Goal: Communication & Community: Answer question/provide support

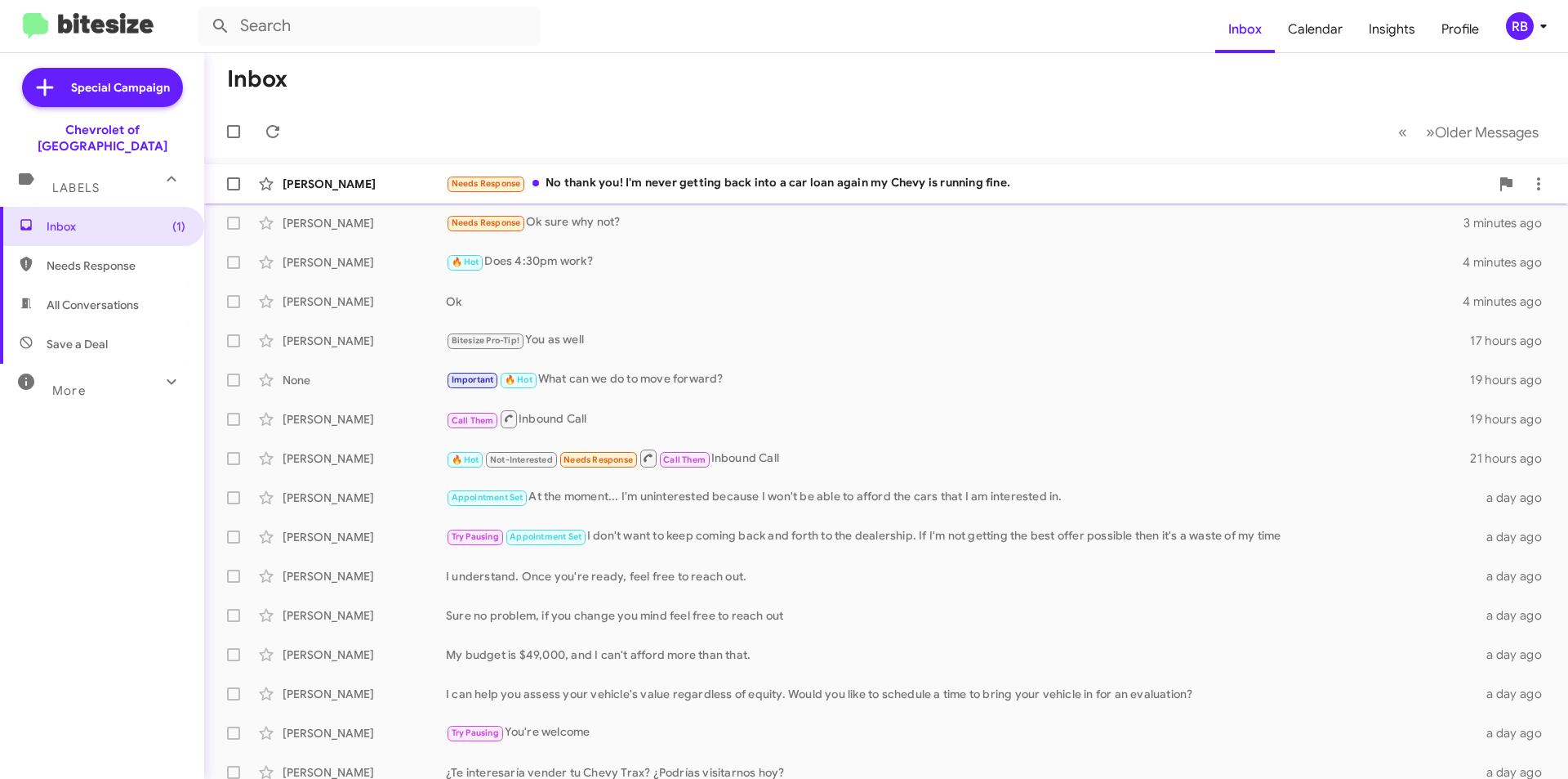
click at [834, 178] on div "Needs Response No thank you! I'm never getting back into a car loan again my Ch…" at bounding box center [967, 183] width 1044 height 19
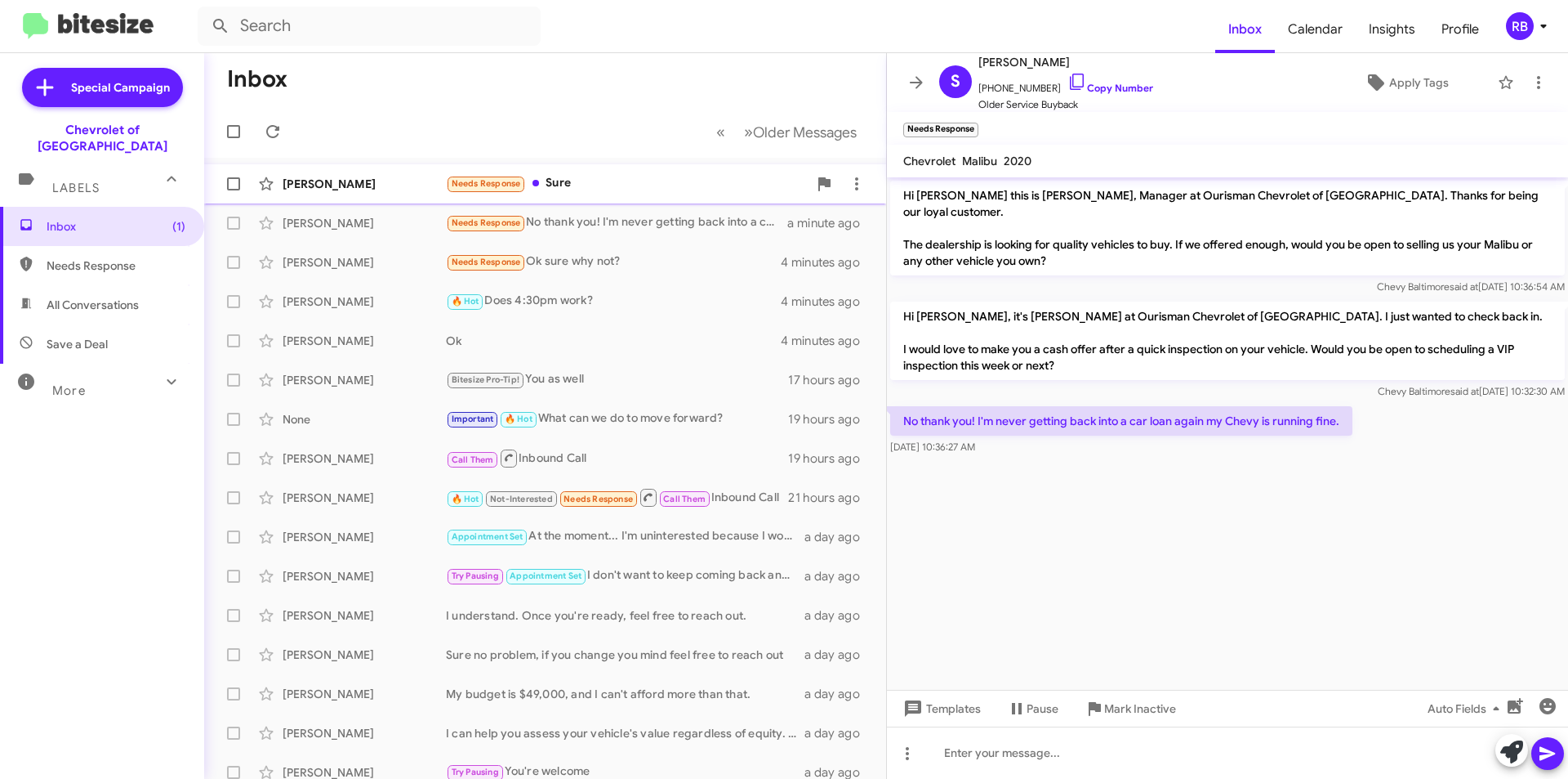
click at [640, 183] on div "Needs Response Sure" at bounding box center [626, 183] width 362 height 19
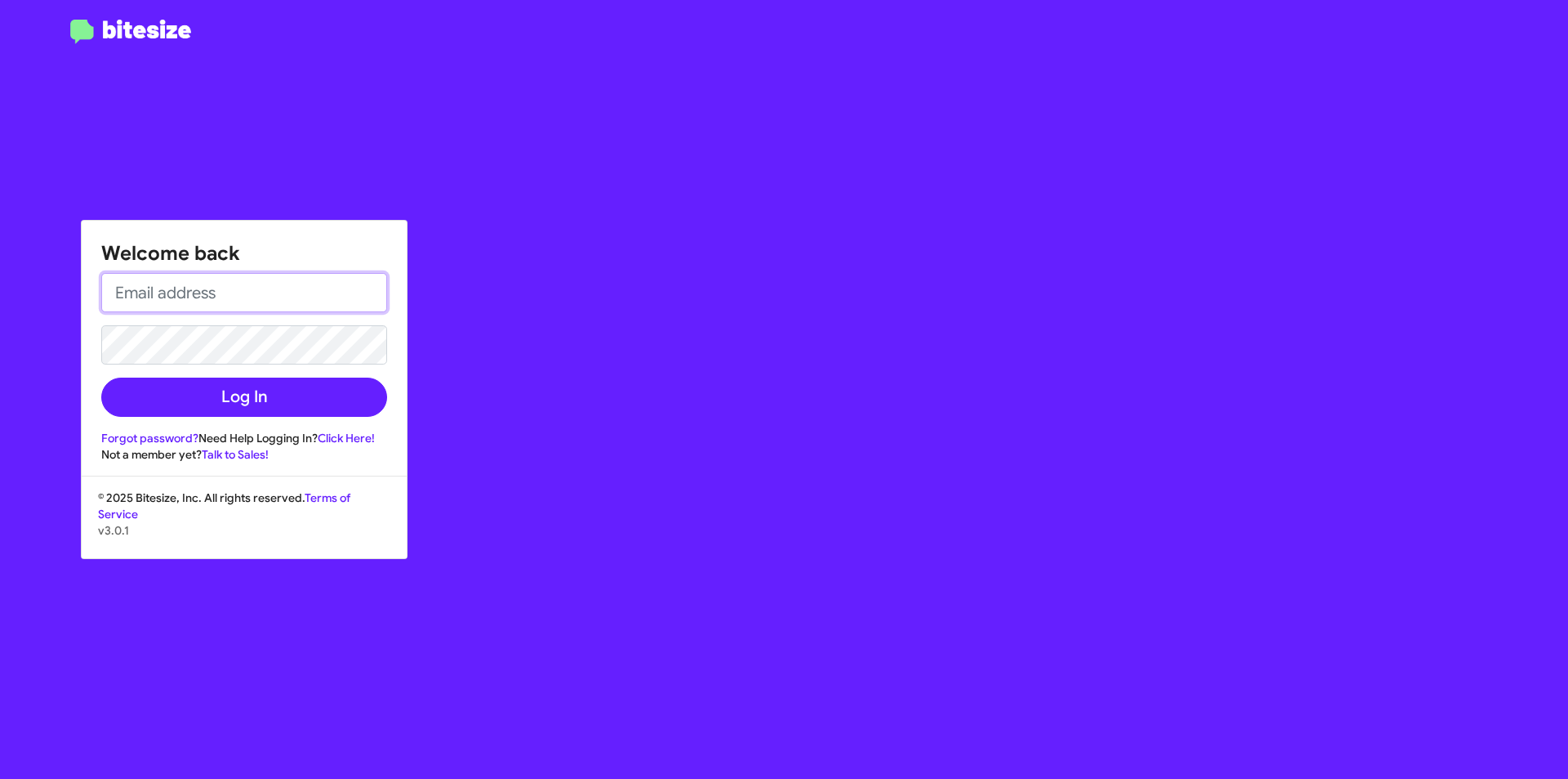
type input "[EMAIL_ADDRESS][DOMAIN_NAME]"
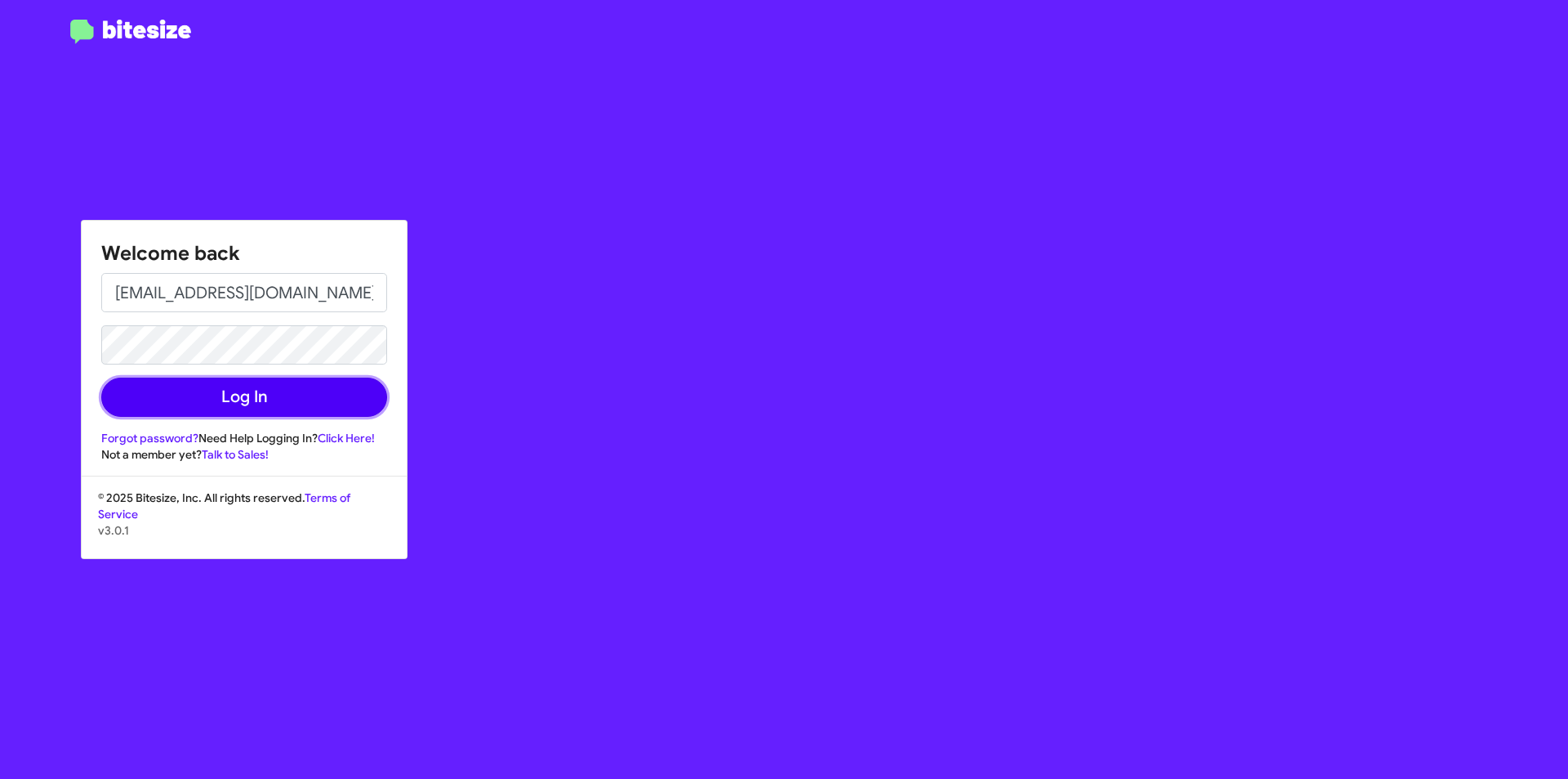
click at [277, 401] on button "Log In" at bounding box center [244, 397] width 286 height 39
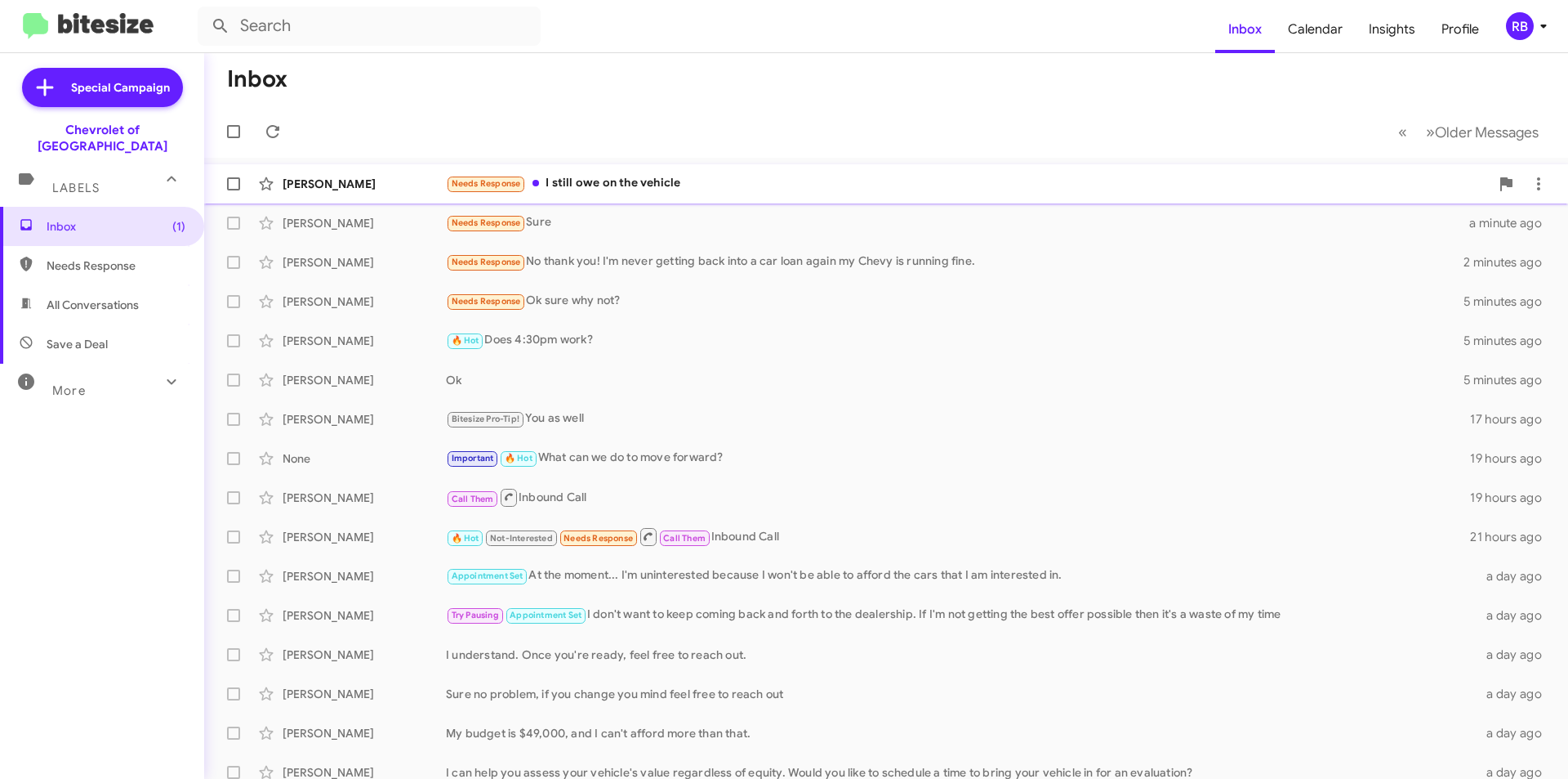
click at [729, 177] on div "Needs Response I still owe on the vehicle" at bounding box center [967, 183] width 1044 height 19
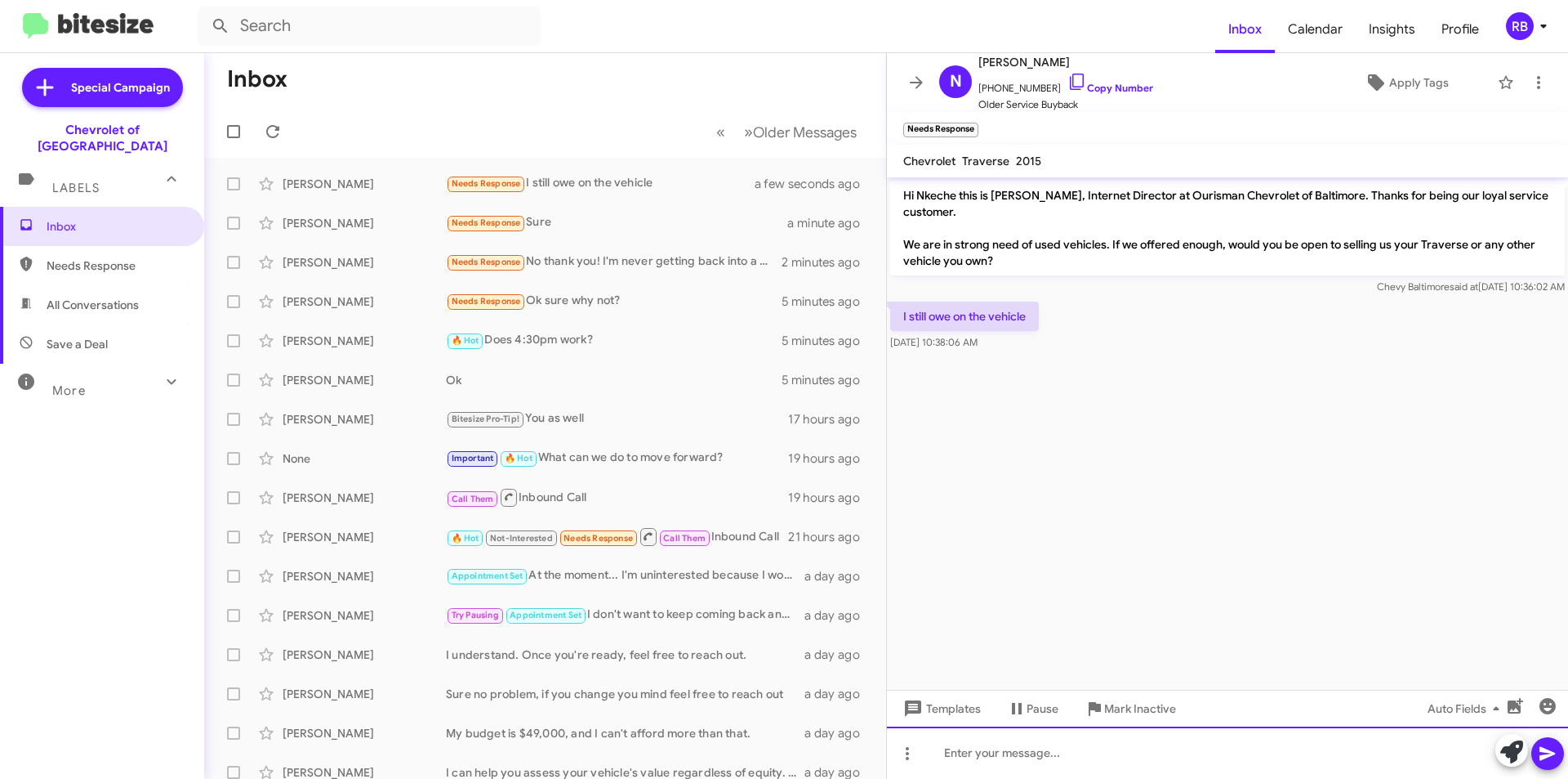
click at [976, 740] on div at bounding box center [1227, 752] width 681 height 52
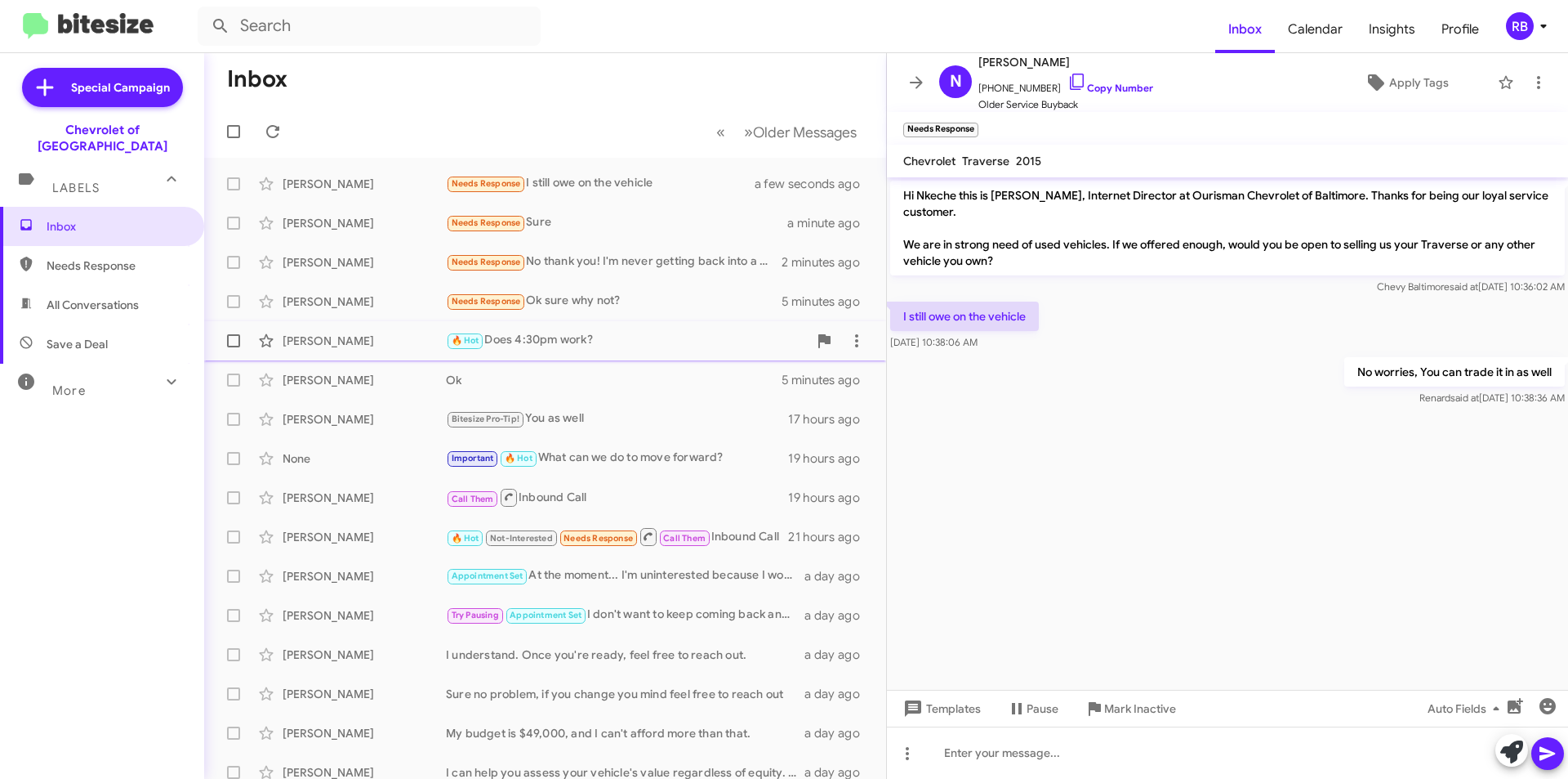
click at [635, 342] on div "🔥 Hot Does 4:30pm work?" at bounding box center [626, 341] width 362 height 19
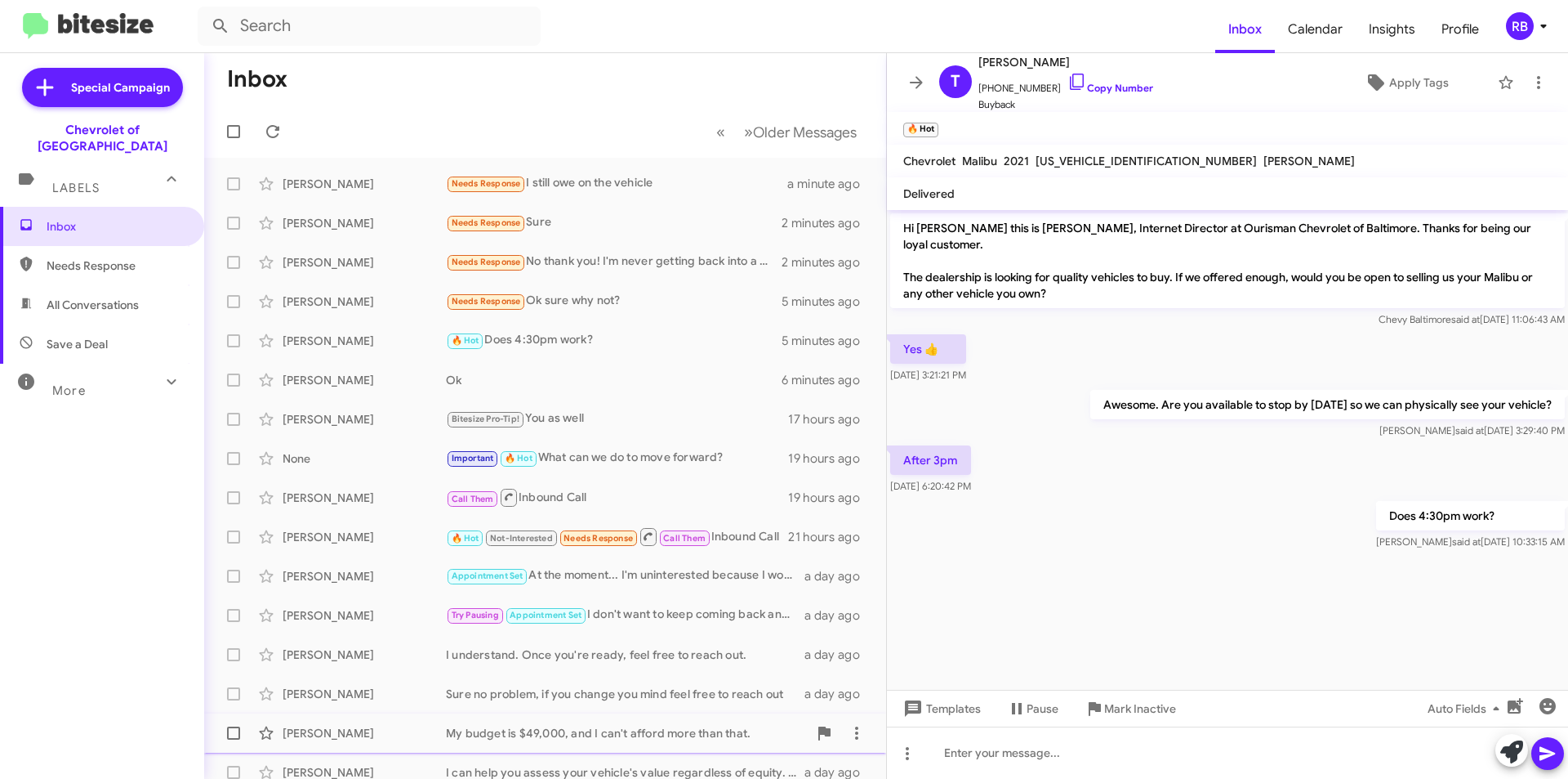
click at [656, 728] on div "My budget is $49,000, and I can't afford more than that." at bounding box center [626, 733] width 362 height 16
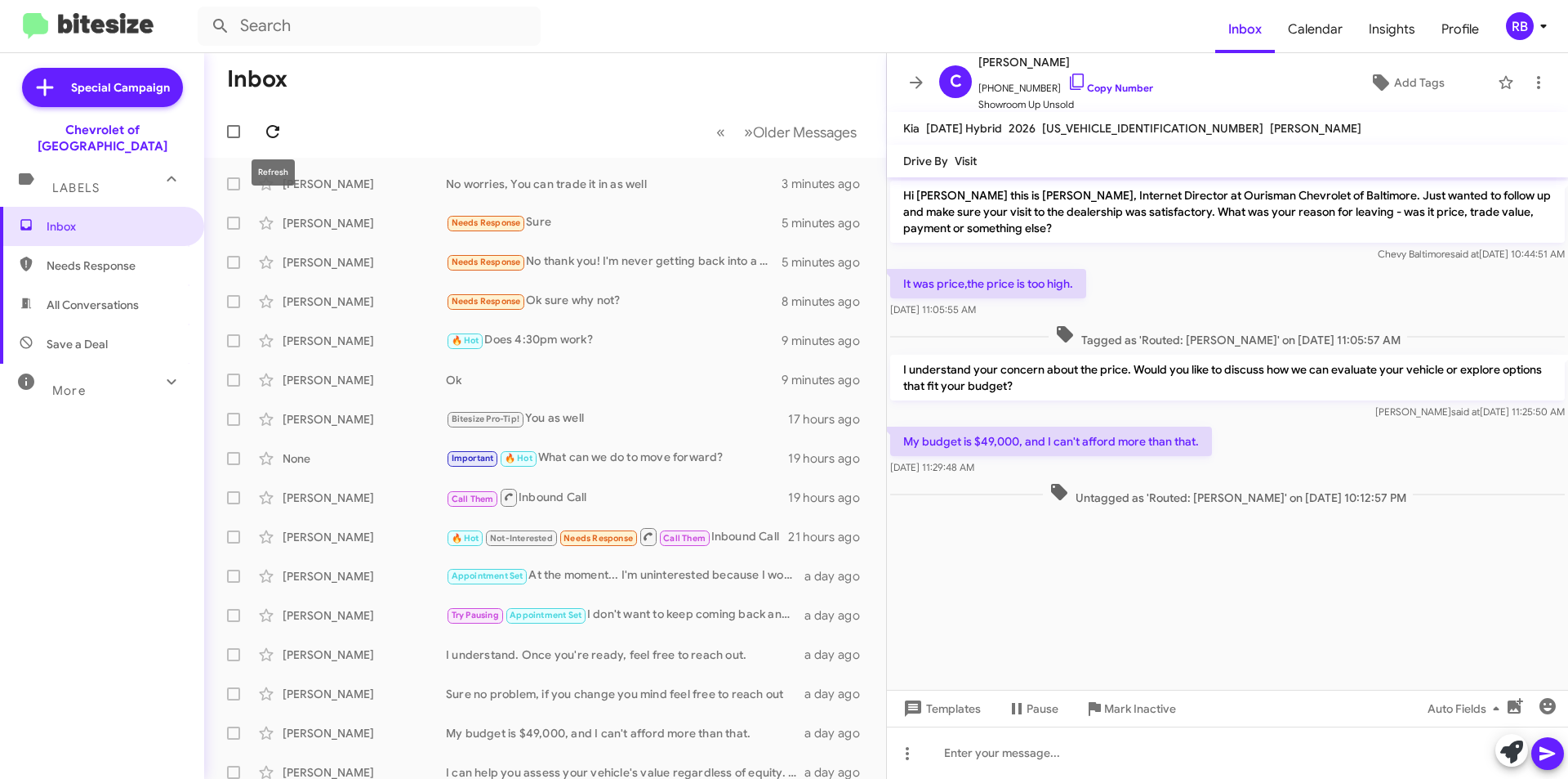
click at [265, 134] on icon at bounding box center [273, 132] width 19 height 19
click at [607, 227] on div "Needs Response Sure" at bounding box center [626, 223] width 362 height 19
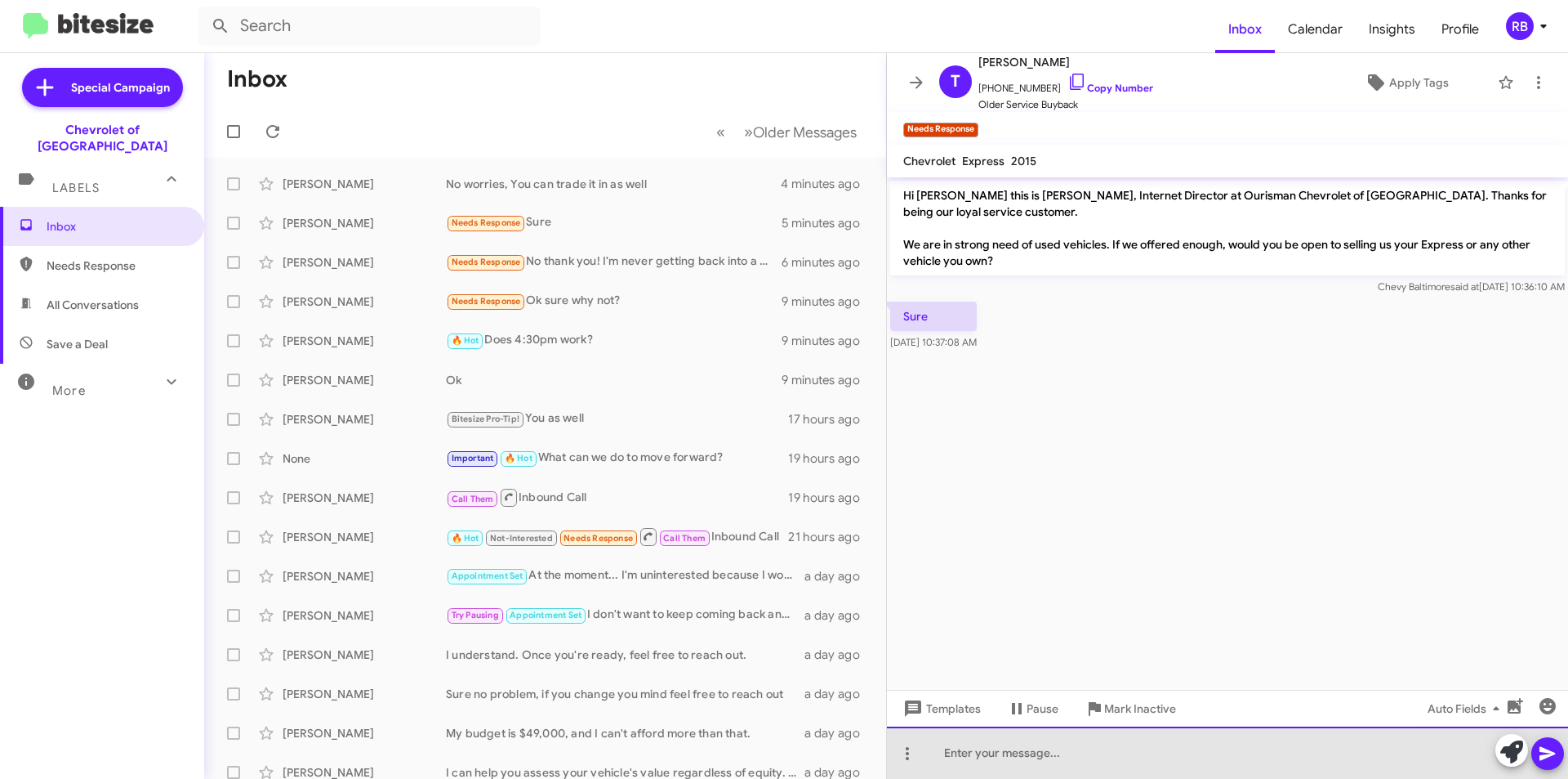
click at [977, 758] on div at bounding box center [1227, 752] width 681 height 52
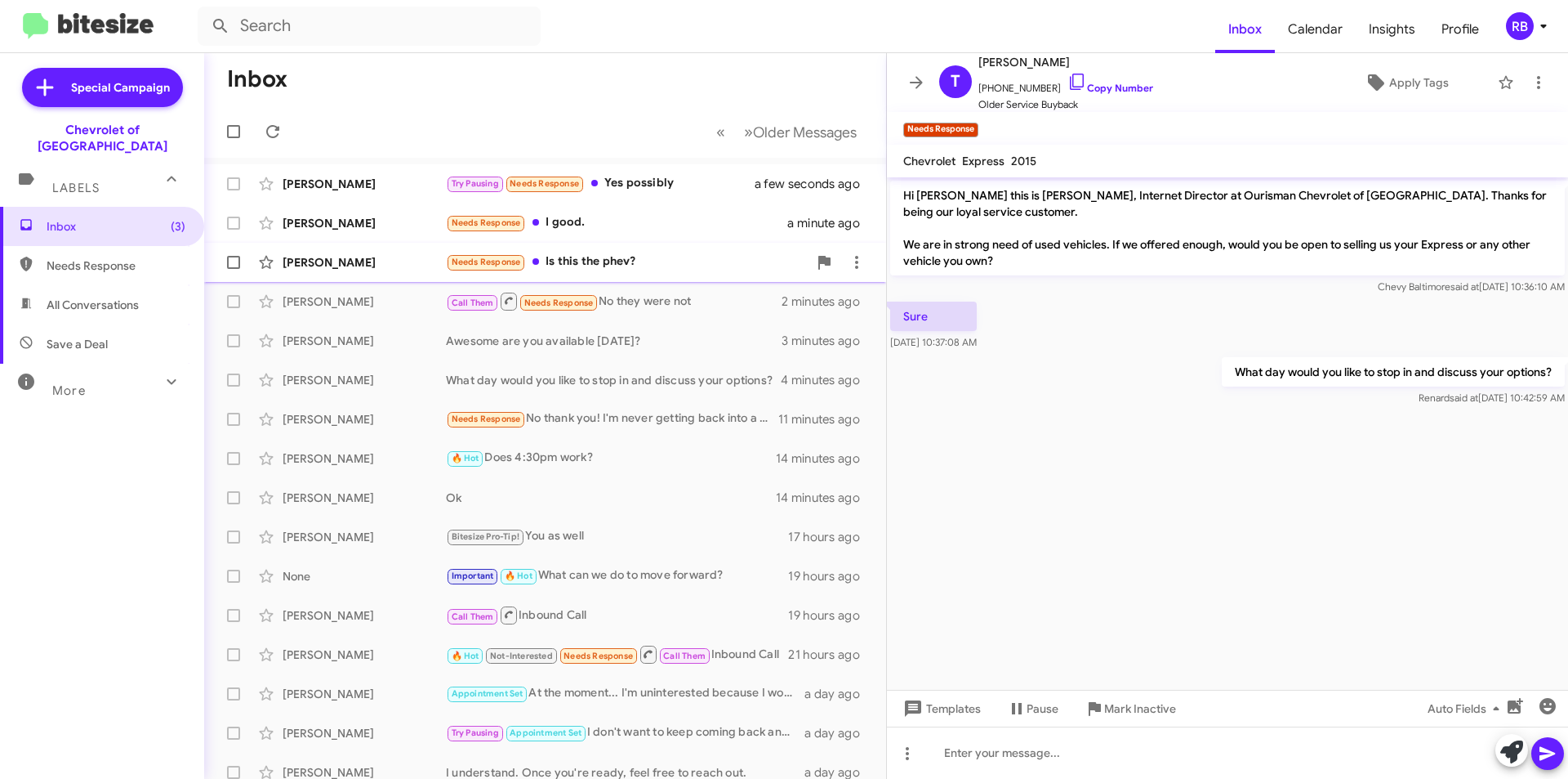
click at [687, 271] on div "Needs Response Is this the phev?" at bounding box center [626, 262] width 362 height 19
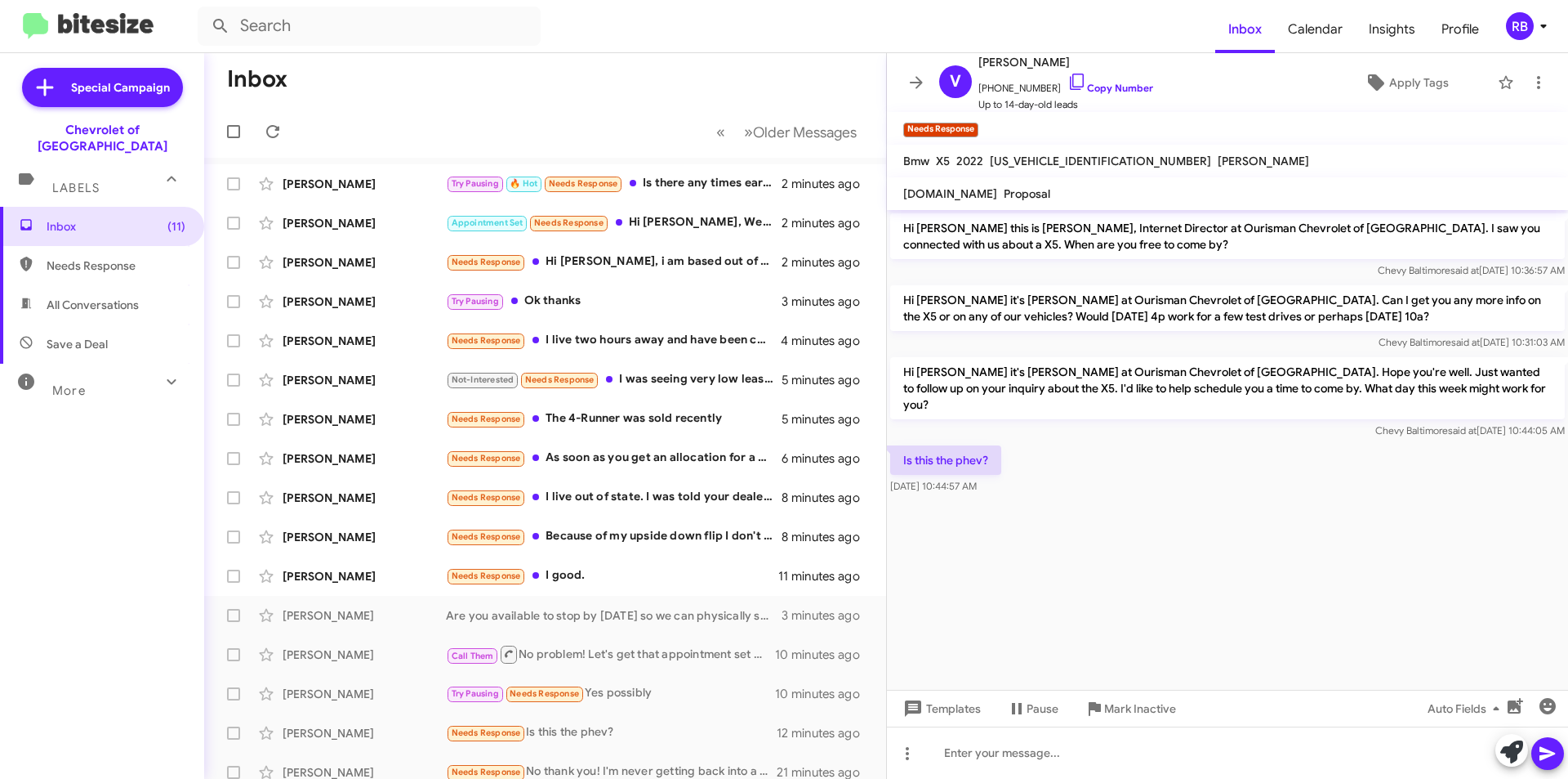
click at [1040, 160] on span "[US_VEHICLE_IDENTIFICATION_NUMBER]" at bounding box center [1100, 160] width 222 height 14
copy span "[US_VEHICLE_IDENTIFICATION_NUMBER]"
click at [981, 758] on div at bounding box center [1227, 752] width 681 height 52
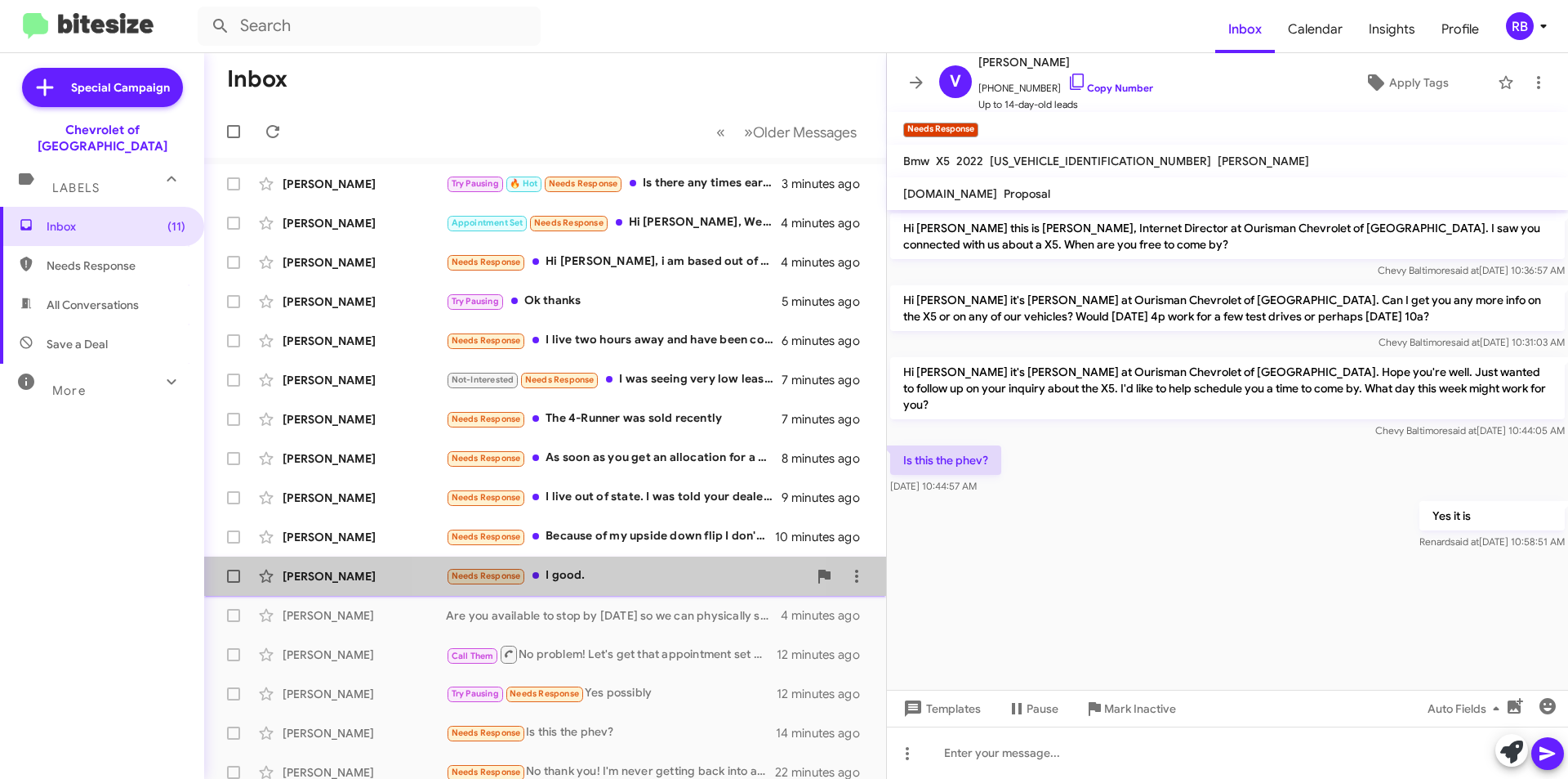
click at [635, 582] on div "Needs Response I good." at bounding box center [626, 576] width 362 height 19
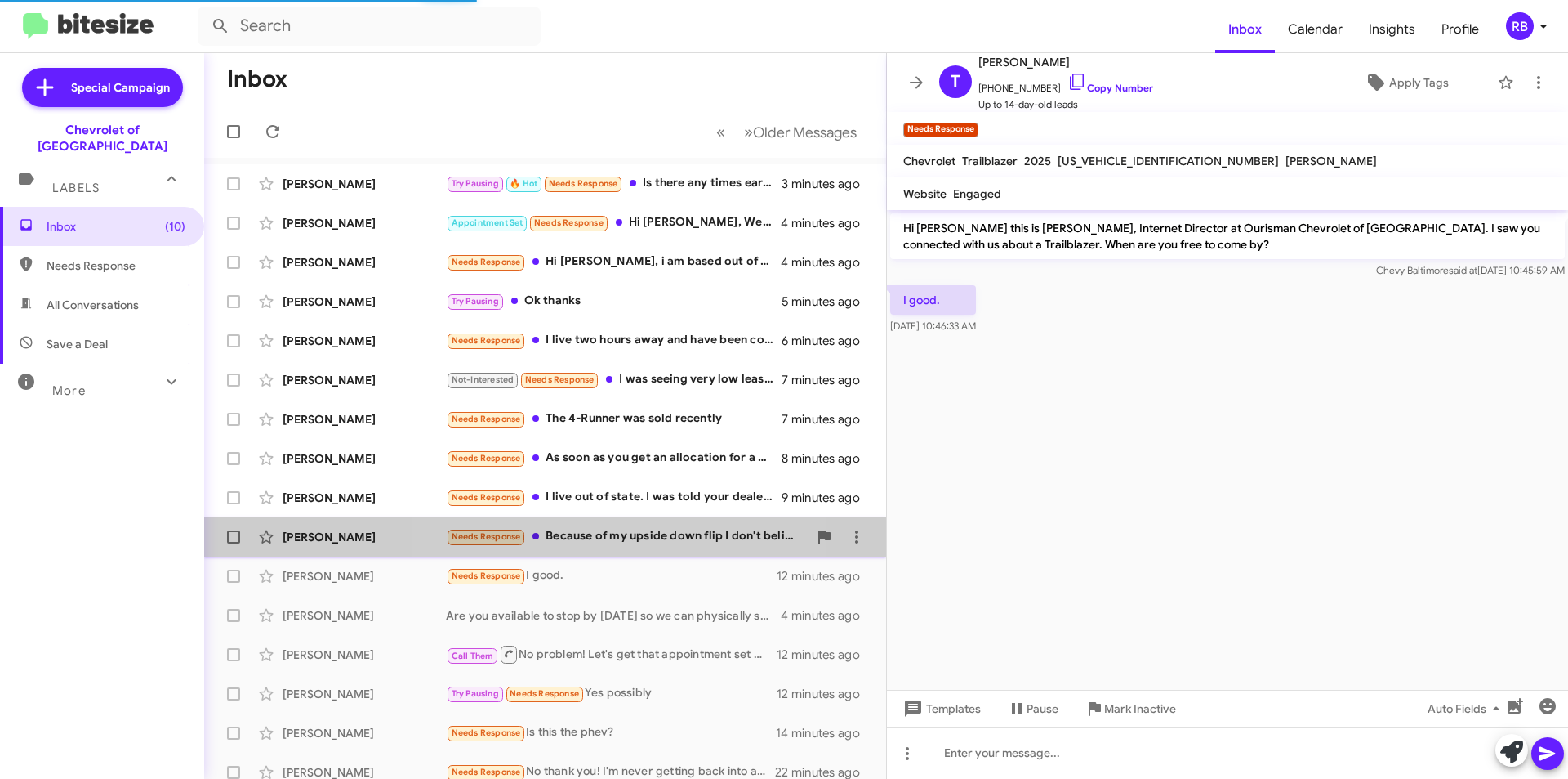
click at [632, 535] on div "Needs Response Because of my upside down flip I don't believe nobody can help I…" at bounding box center [626, 537] width 362 height 19
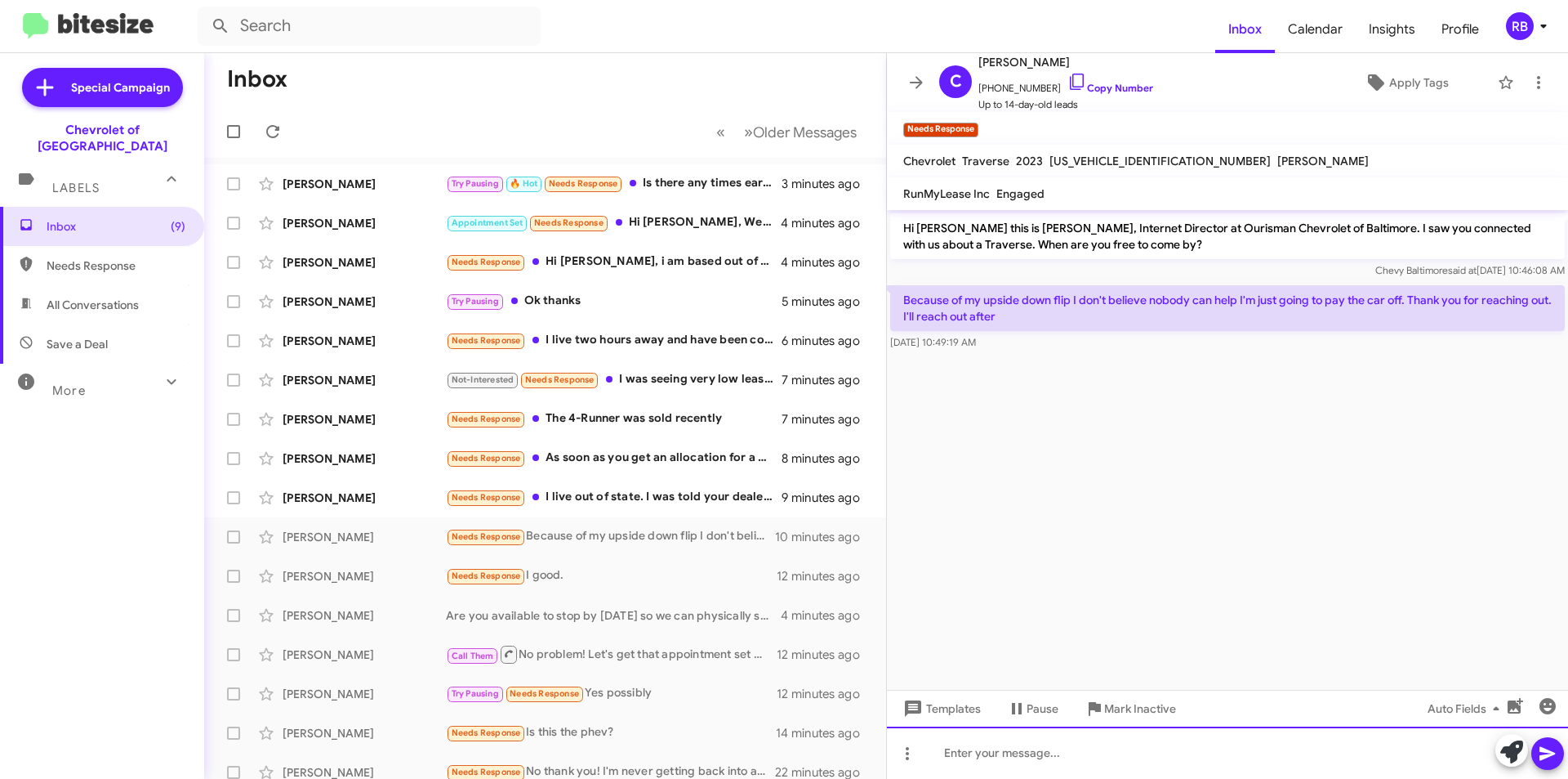
click at [993, 758] on div at bounding box center [1227, 752] width 681 height 52
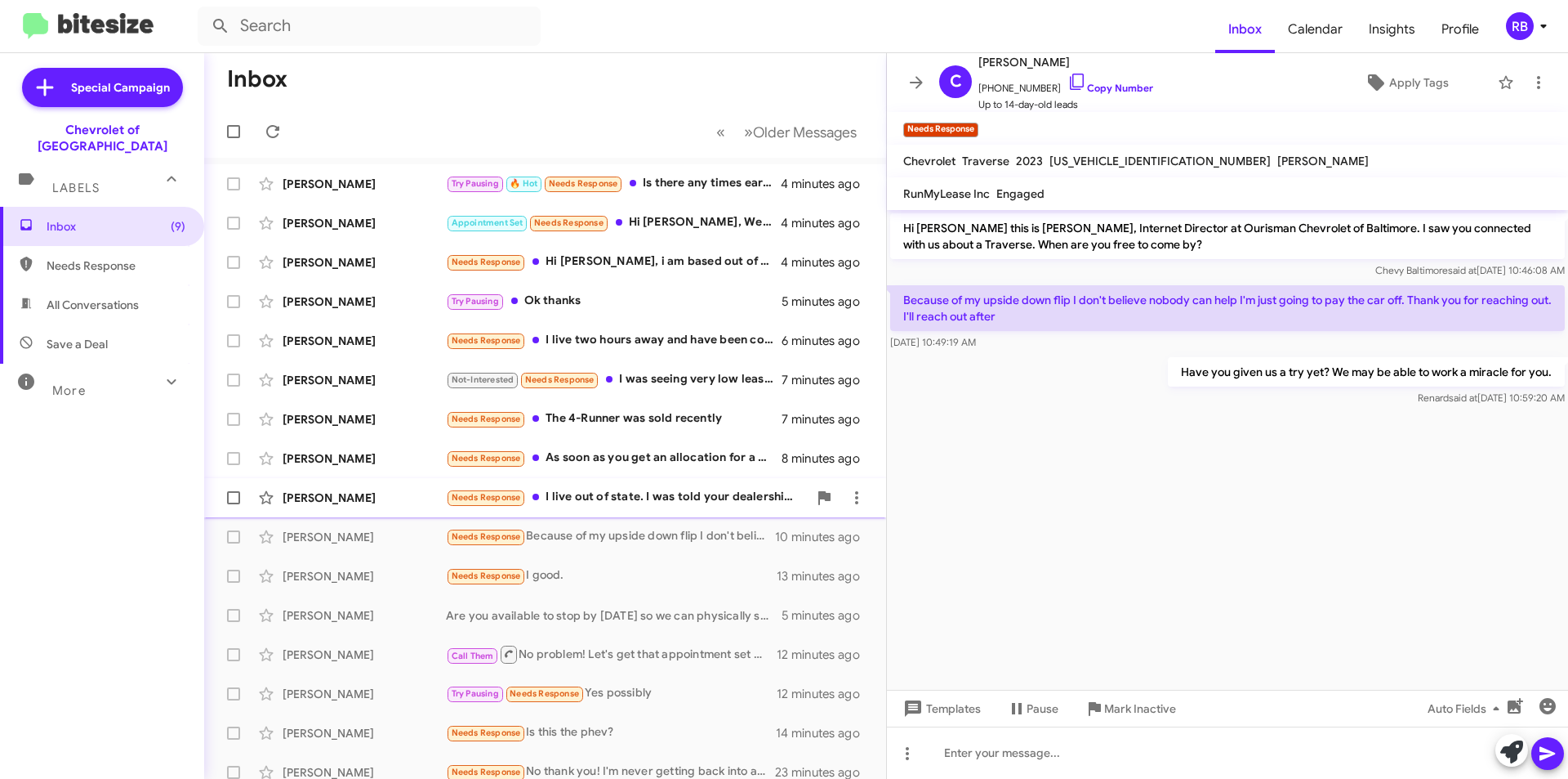
click at [687, 496] on div "Needs Response I live out of state. I was told your dealership doesn't do price…" at bounding box center [626, 498] width 362 height 19
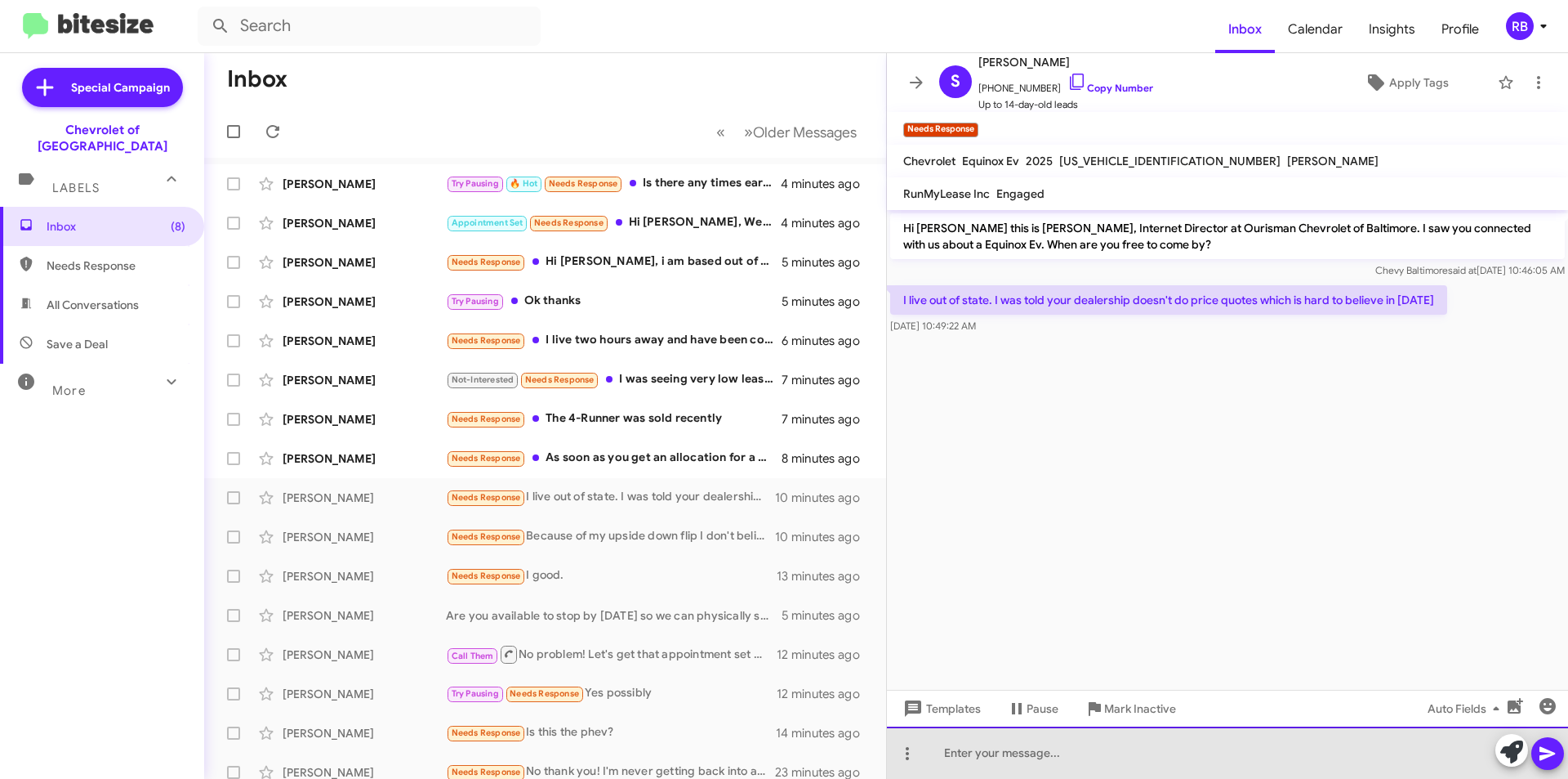
click at [994, 758] on div at bounding box center [1227, 752] width 681 height 52
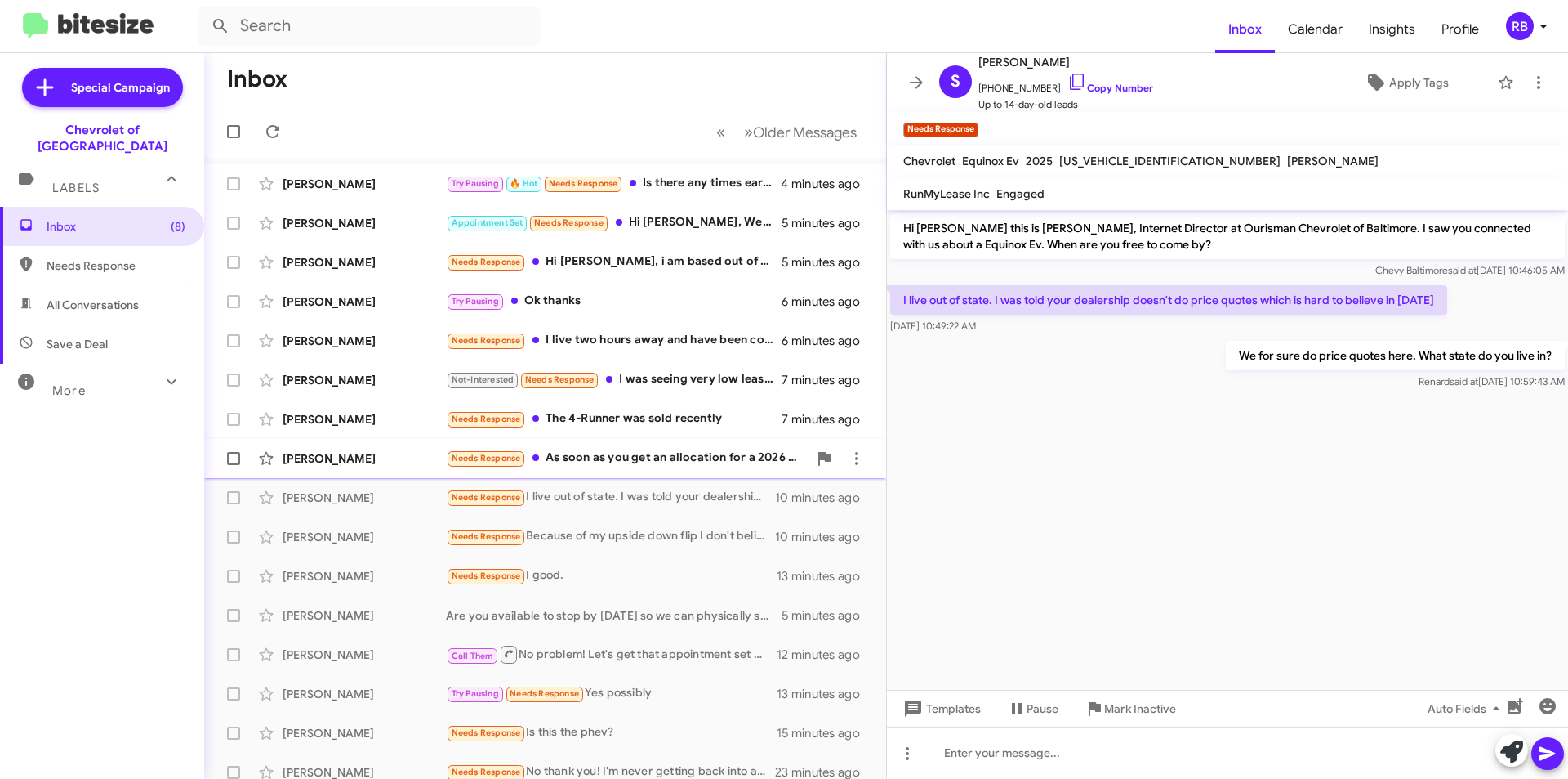
click at [663, 455] on div "Needs Response As soon as you get an allocation for a 2026 E RAY." at bounding box center [626, 458] width 362 height 19
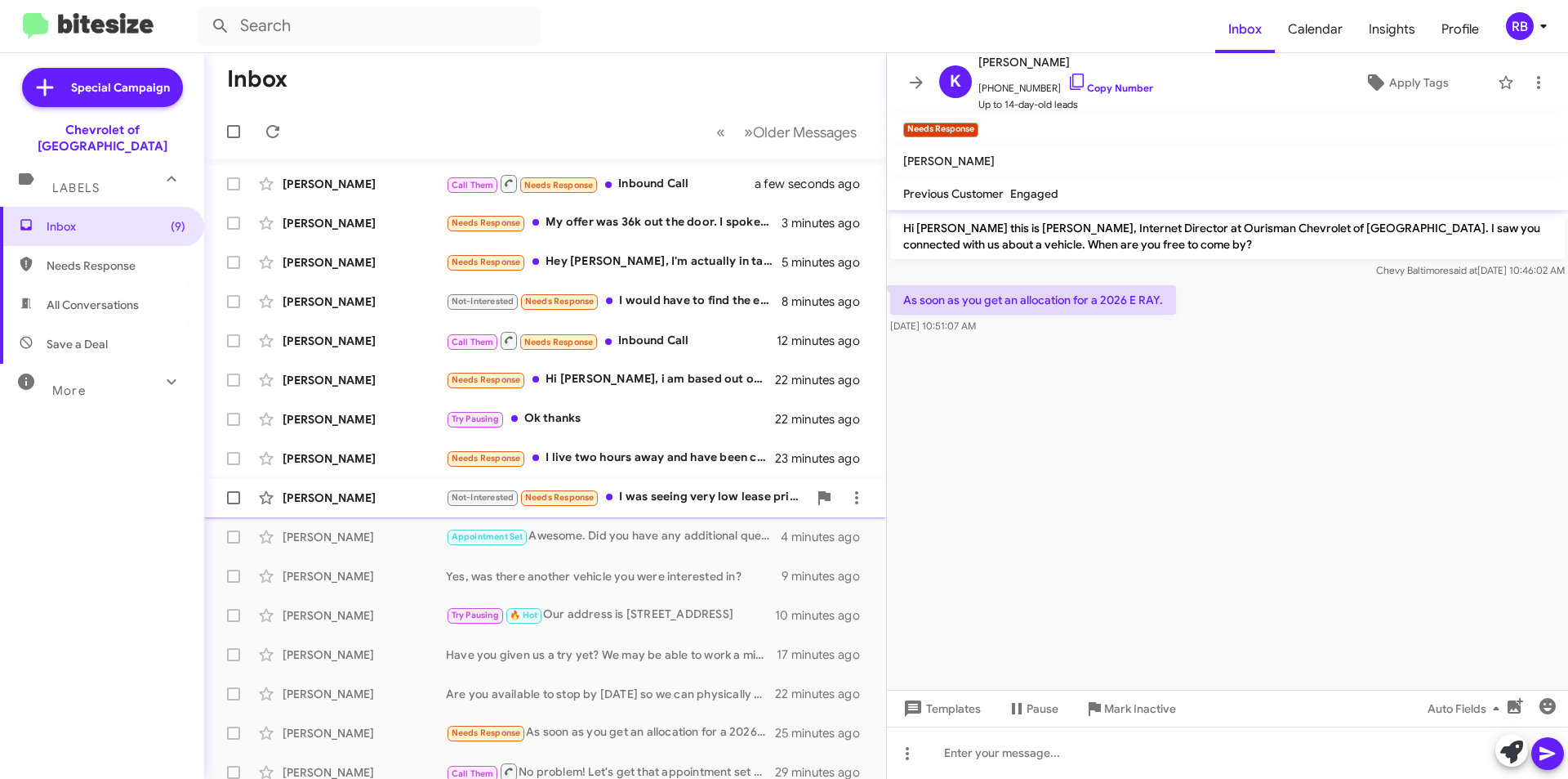
click at [687, 500] on div "Not-Interested Needs Response I was seeing very low lease pricing on the courte…" at bounding box center [626, 498] width 362 height 19
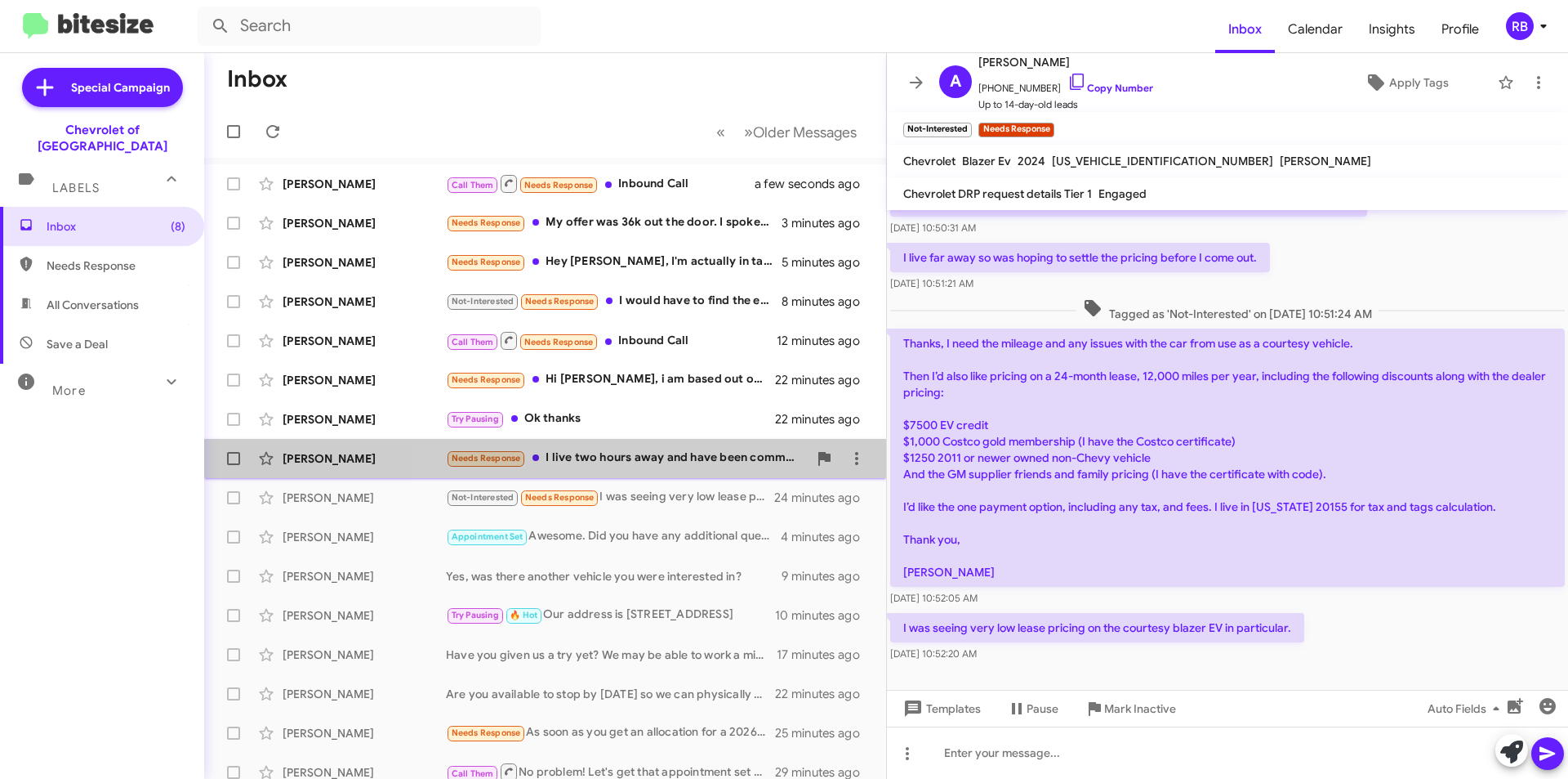
click at [651, 467] on div "Needs Response I live two hours away and have been communicating with some via …" at bounding box center [626, 458] width 362 height 19
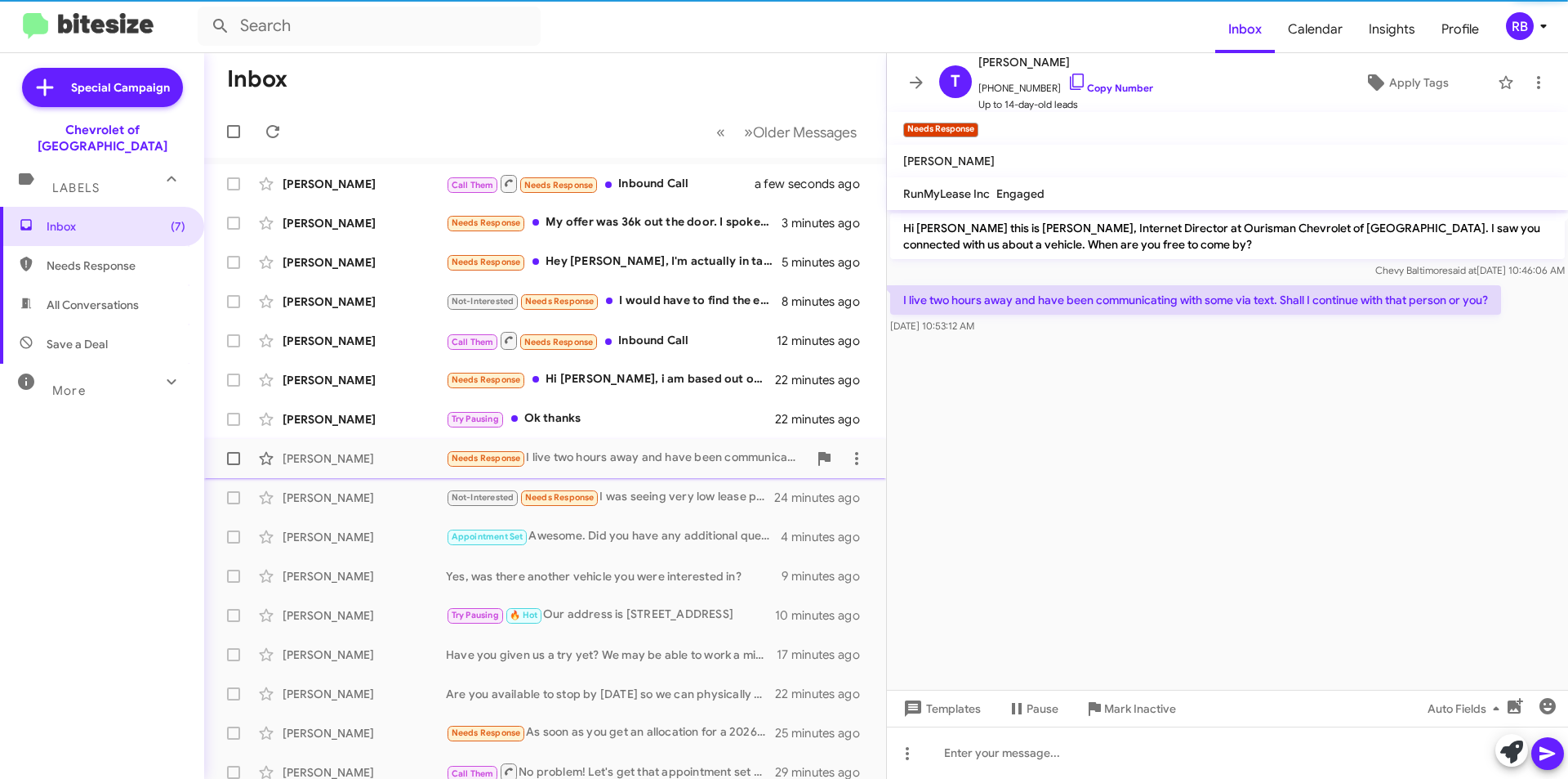
click at [651, 453] on div "Needs Response I live two hours away and have been communicating with some via …" at bounding box center [626, 458] width 362 height 19
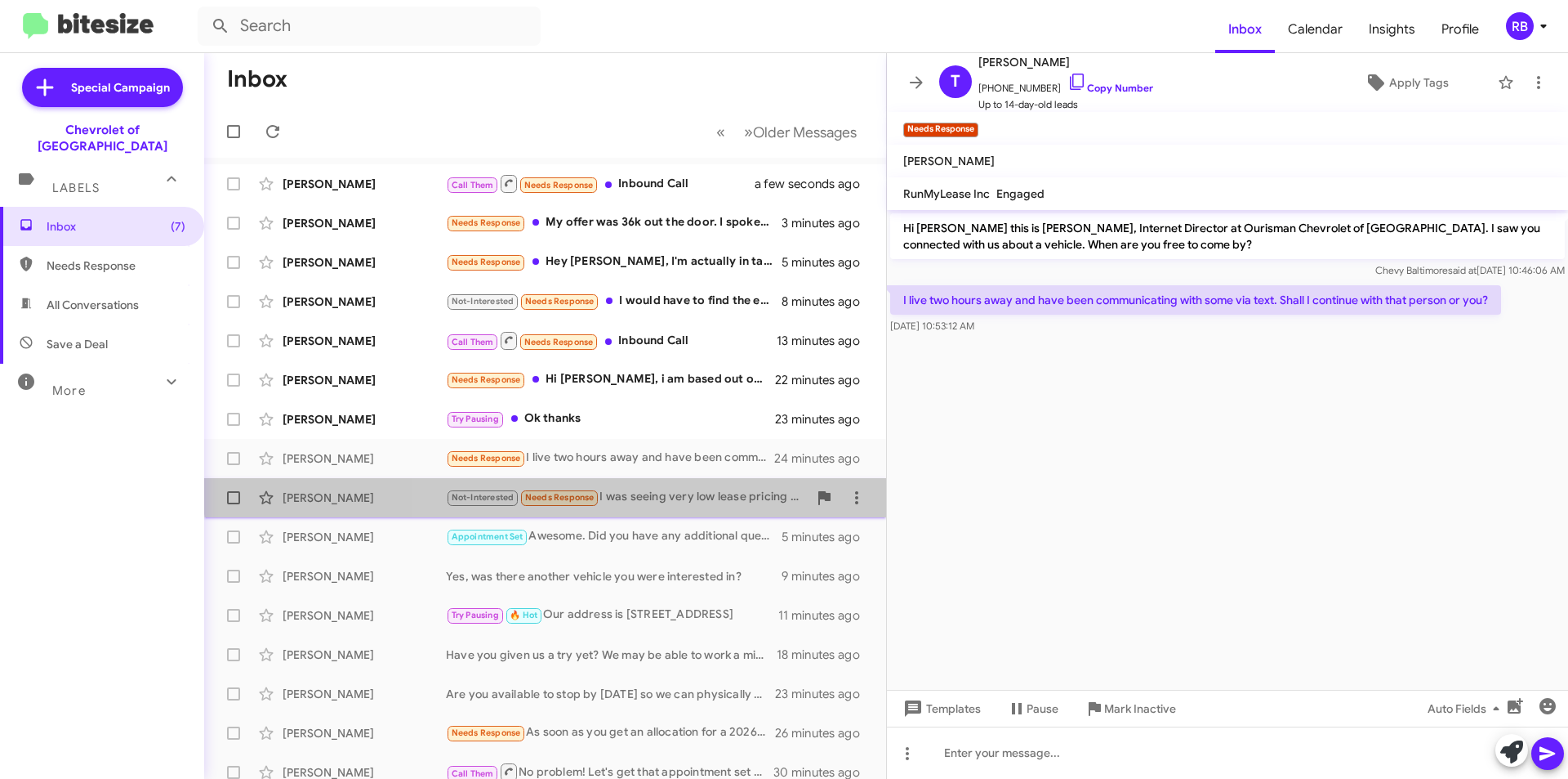
click at [660, 488] on div "Not-Interested Needs Response I was seeing very low lease pricing on the courte…" at bounding box center [626, 498] width 362 height 19
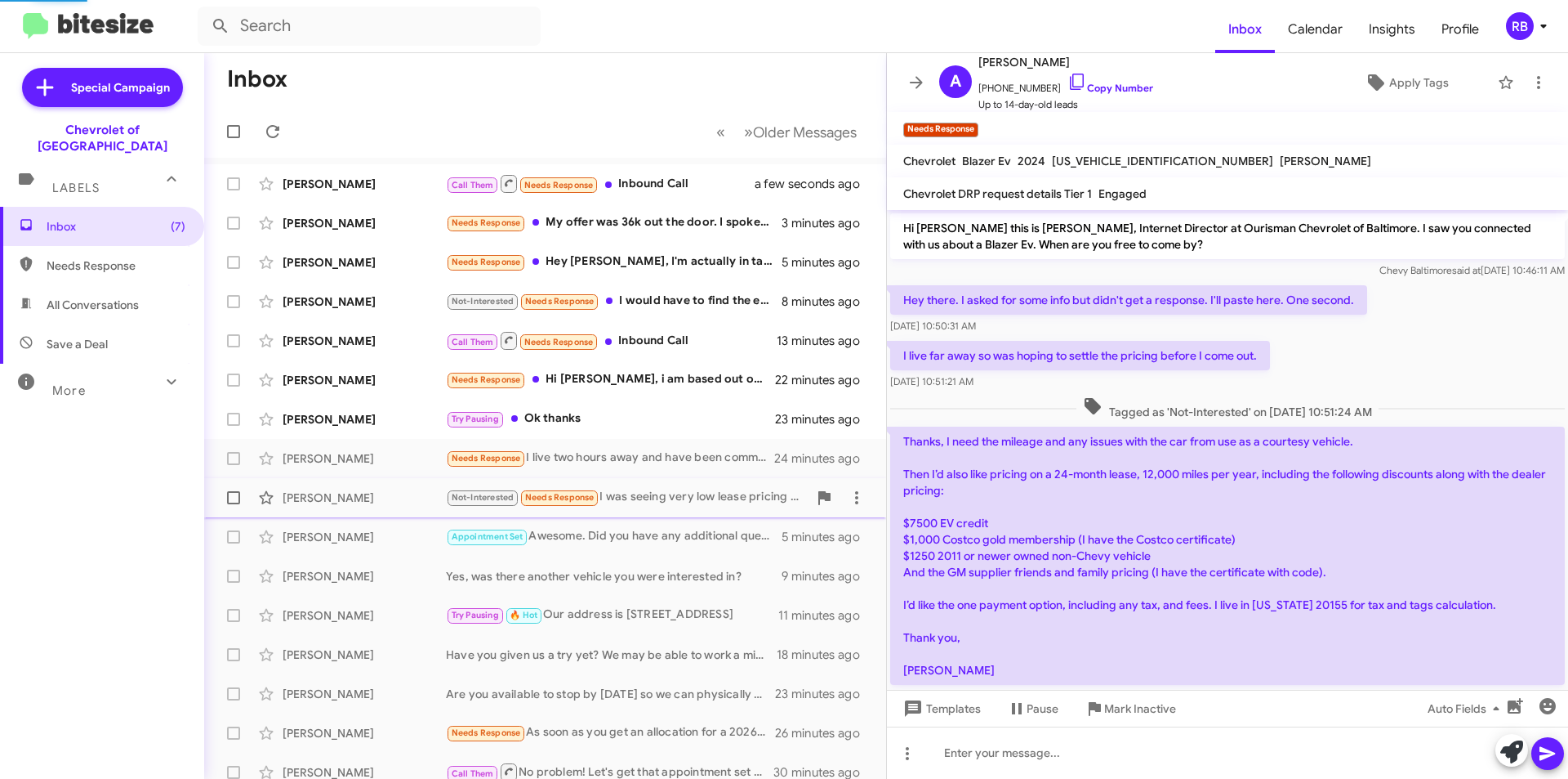
scroll to position [98, 0]
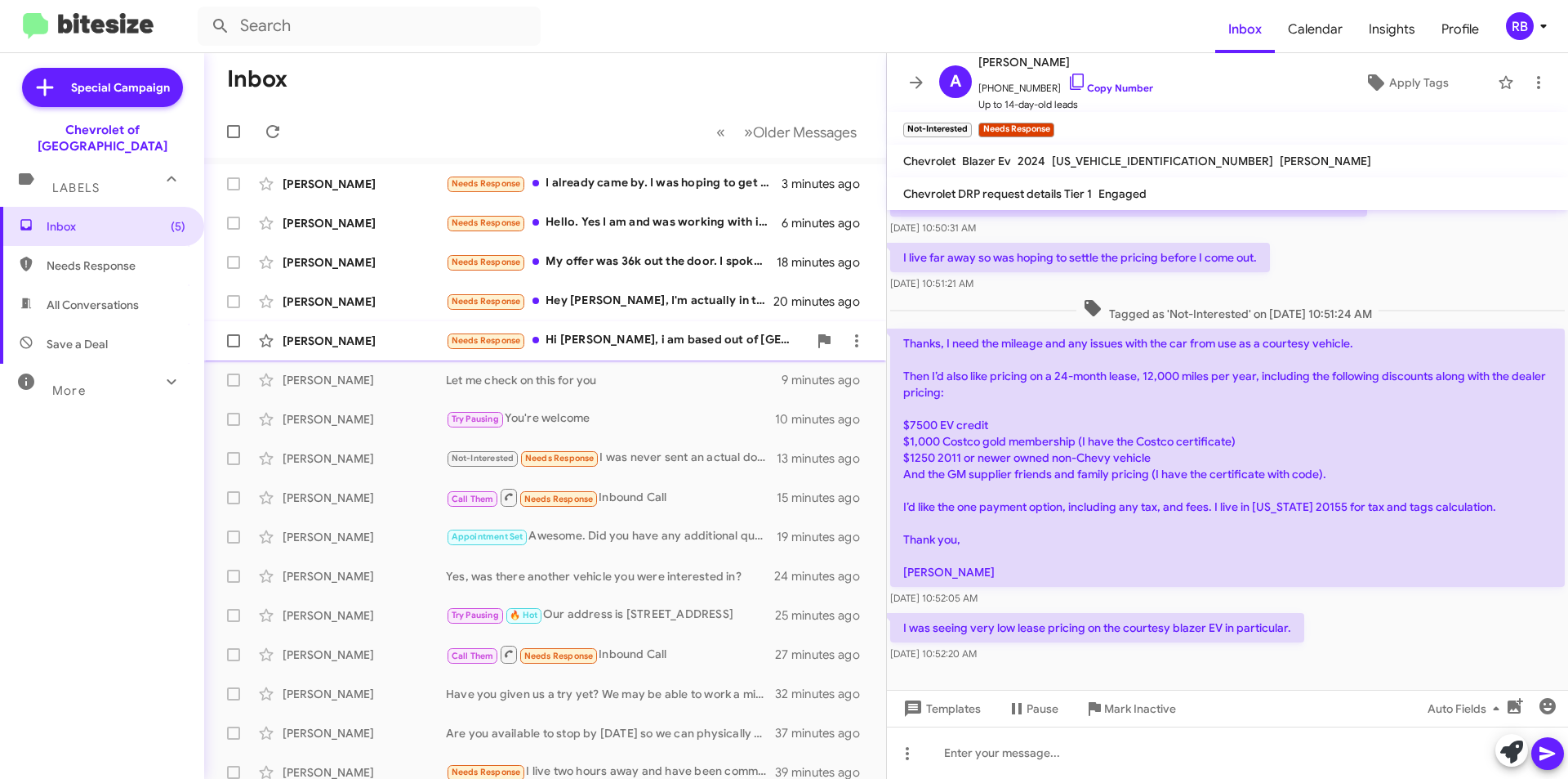
click at [647, 336] on div "Needs Response Hi [PERSON_NAME], i am based out of PA, I wanted to confirm if t…" at bounding box center [626, 341] width 362 height 19
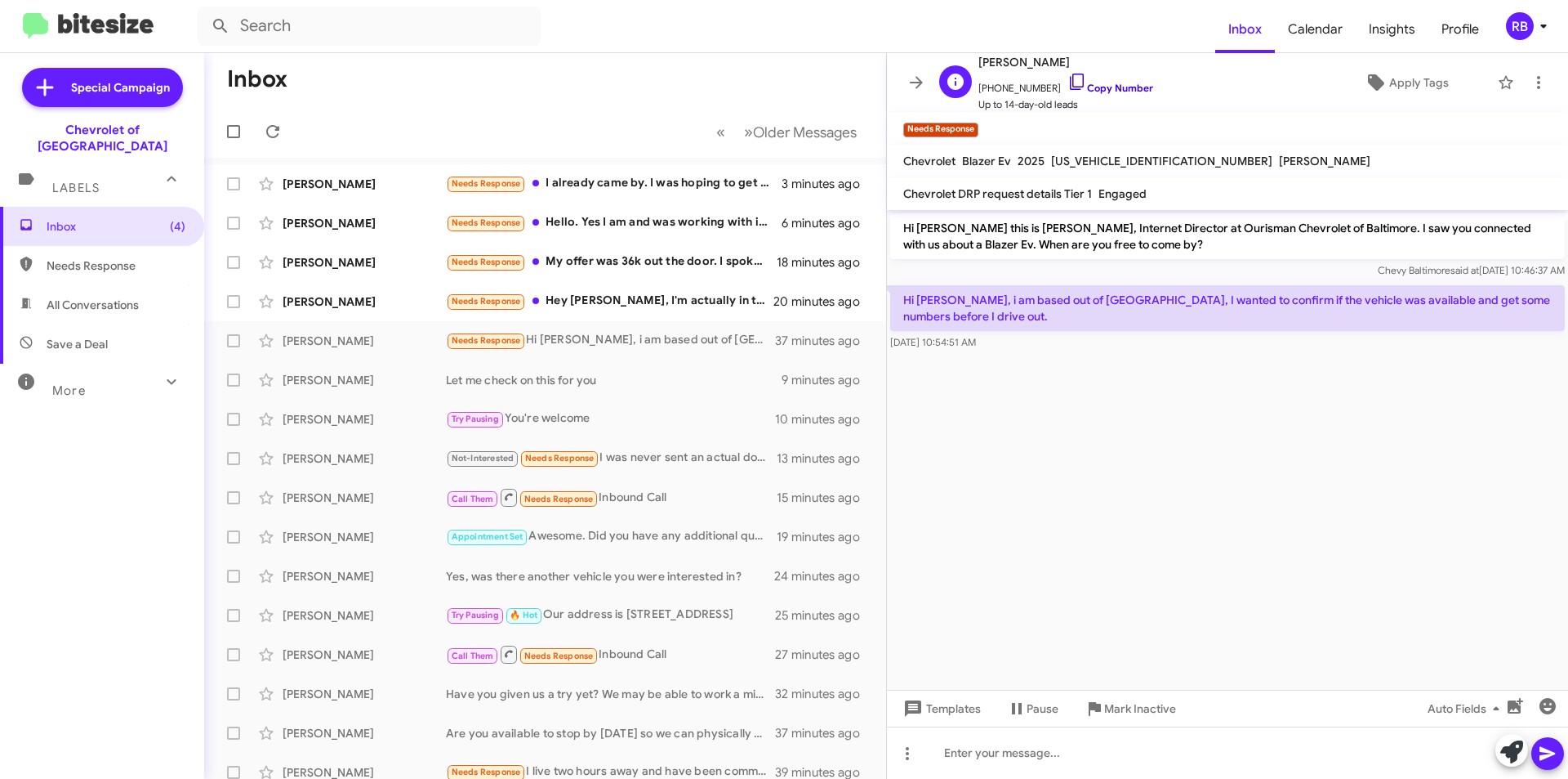
click at [1118, 85] on link "Copy Number" at bounding box center [1110, 87] width 85 height 12
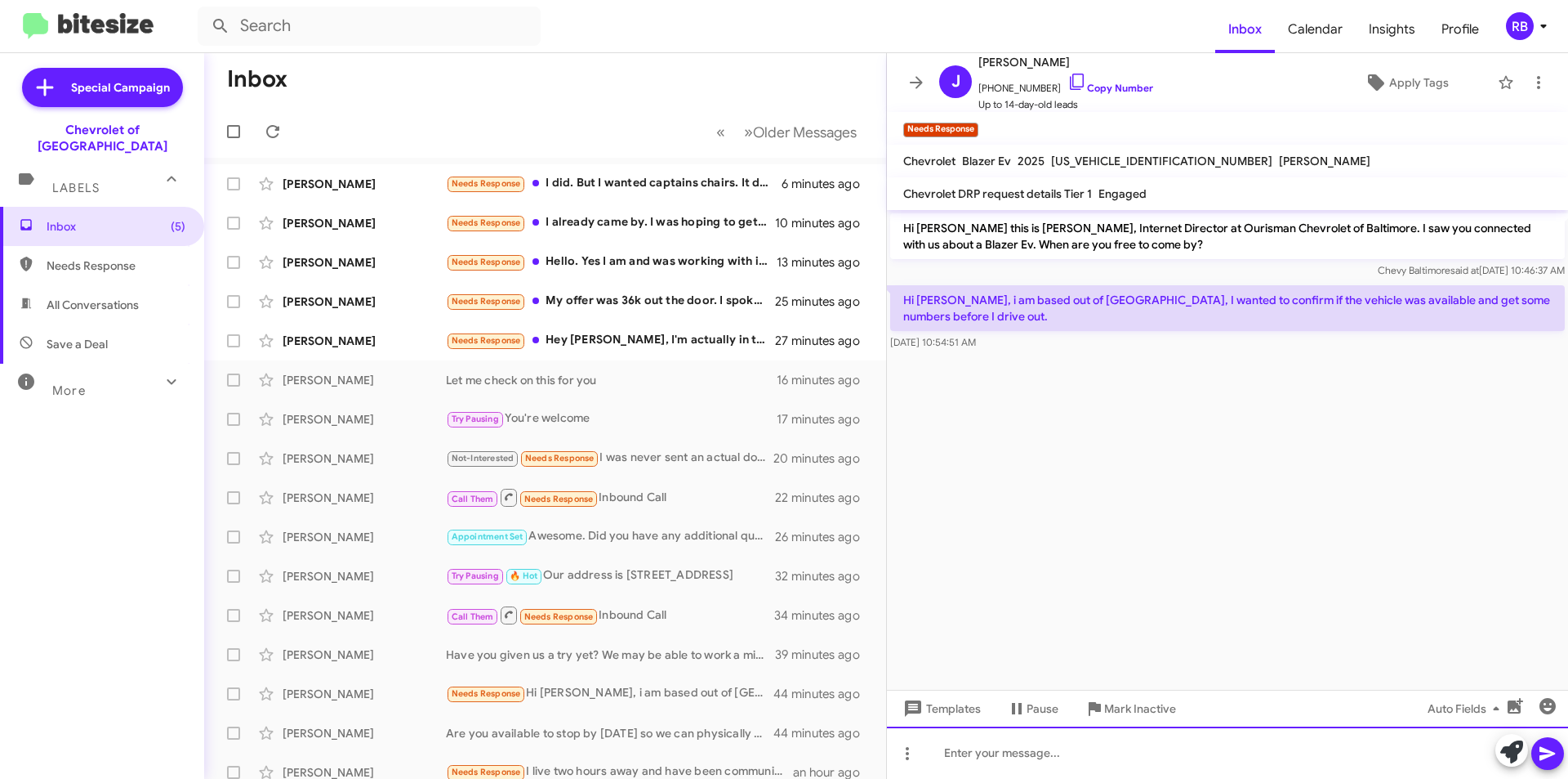
click at [1002, 755] on div at bounding box center [1227, 752] width 681 height 52
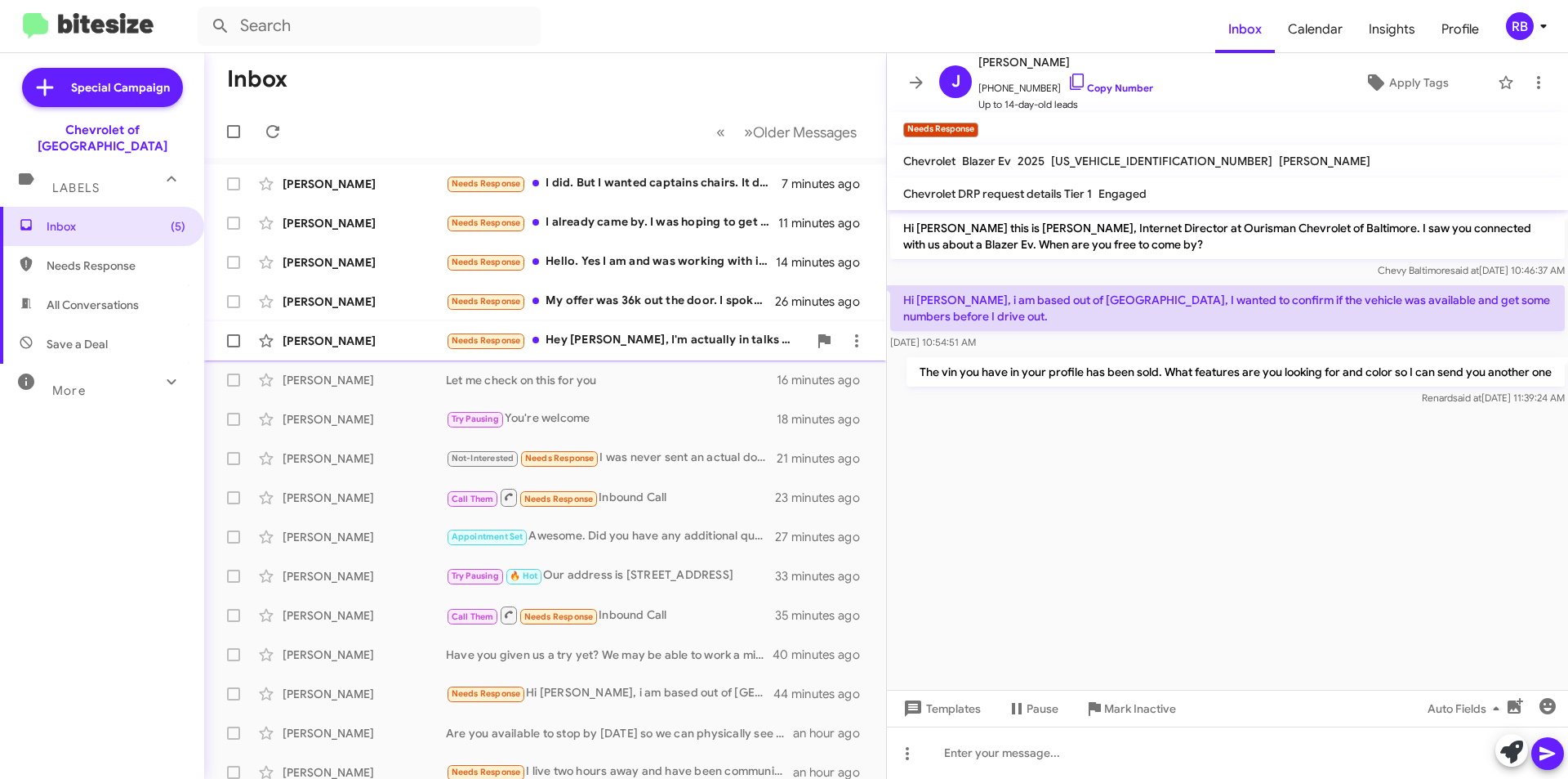
click at [632, 336] on div "Needs Response Hey [PERSON_NAME], I'm actually in talks with [PERSON_NAME] and …" at bounding box center [626, 341] width 362 height 19
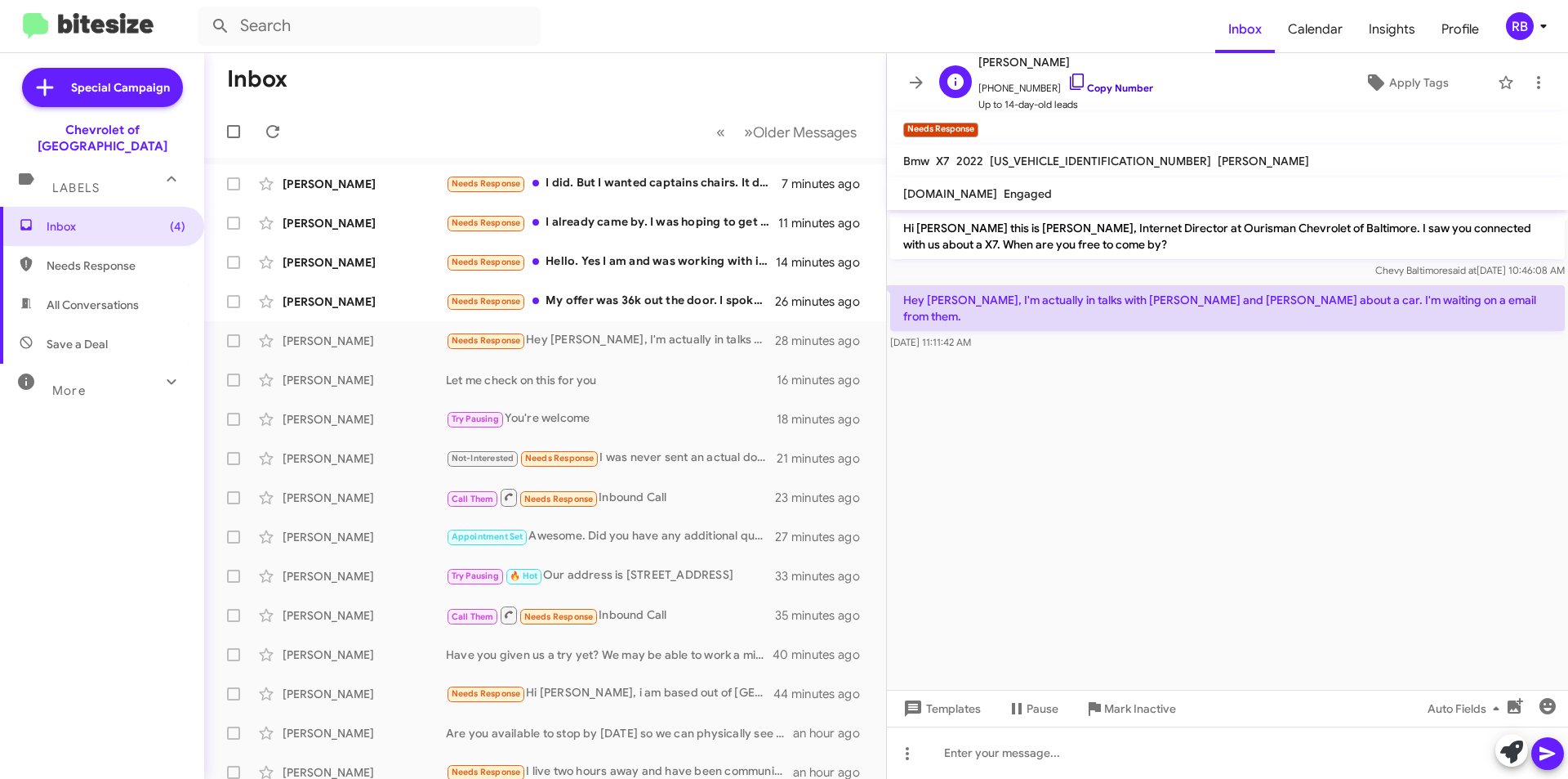
click at [1111, 90] on link "Copy Number" at bounding box center [1110, 87] width 85 height 12
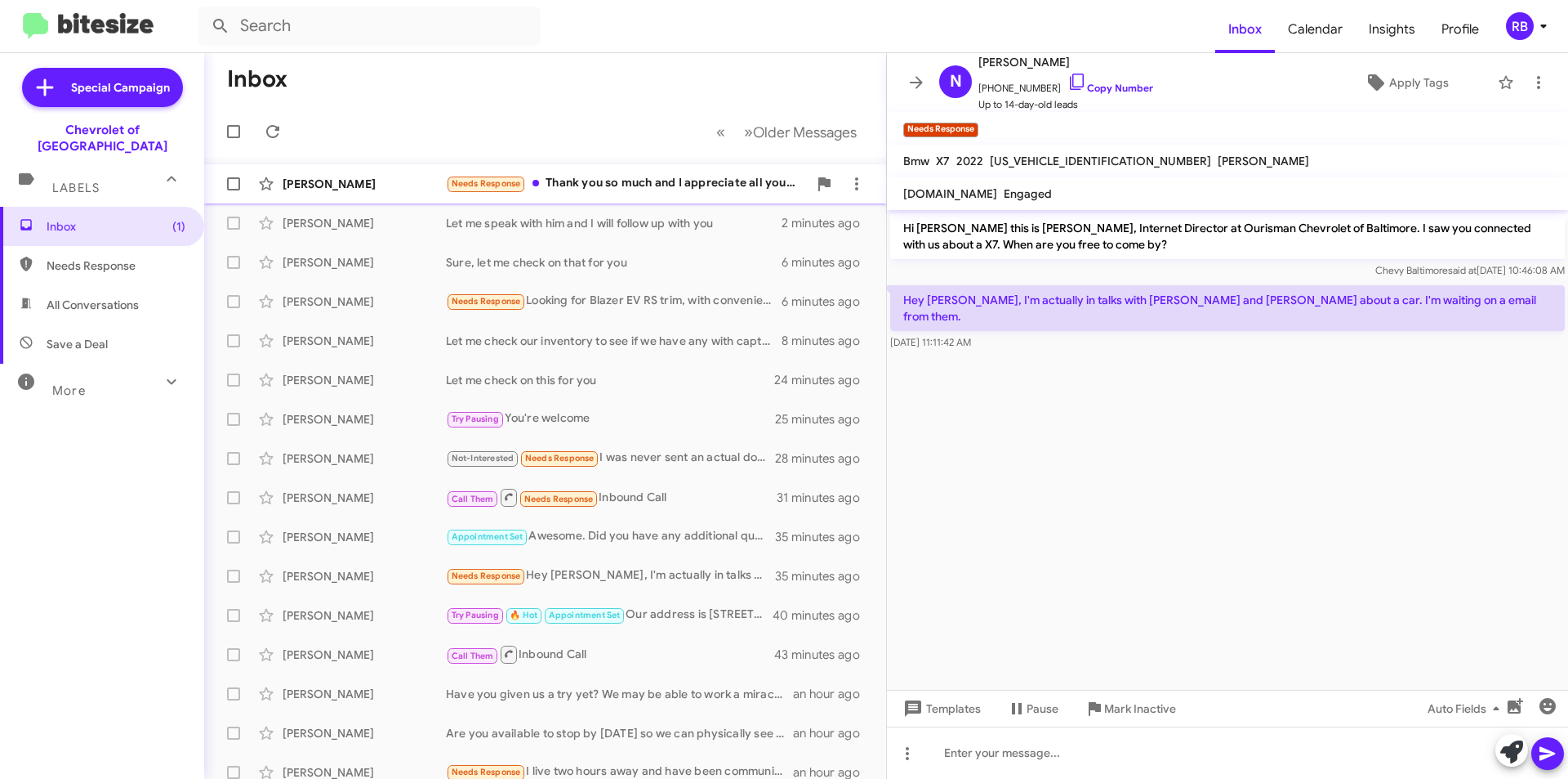
click at [693, 189] on div "Needs Response Thank you so much and I appreciate all your help. I hope you hav…" at bounding box center [626, 183] width 362 height 19
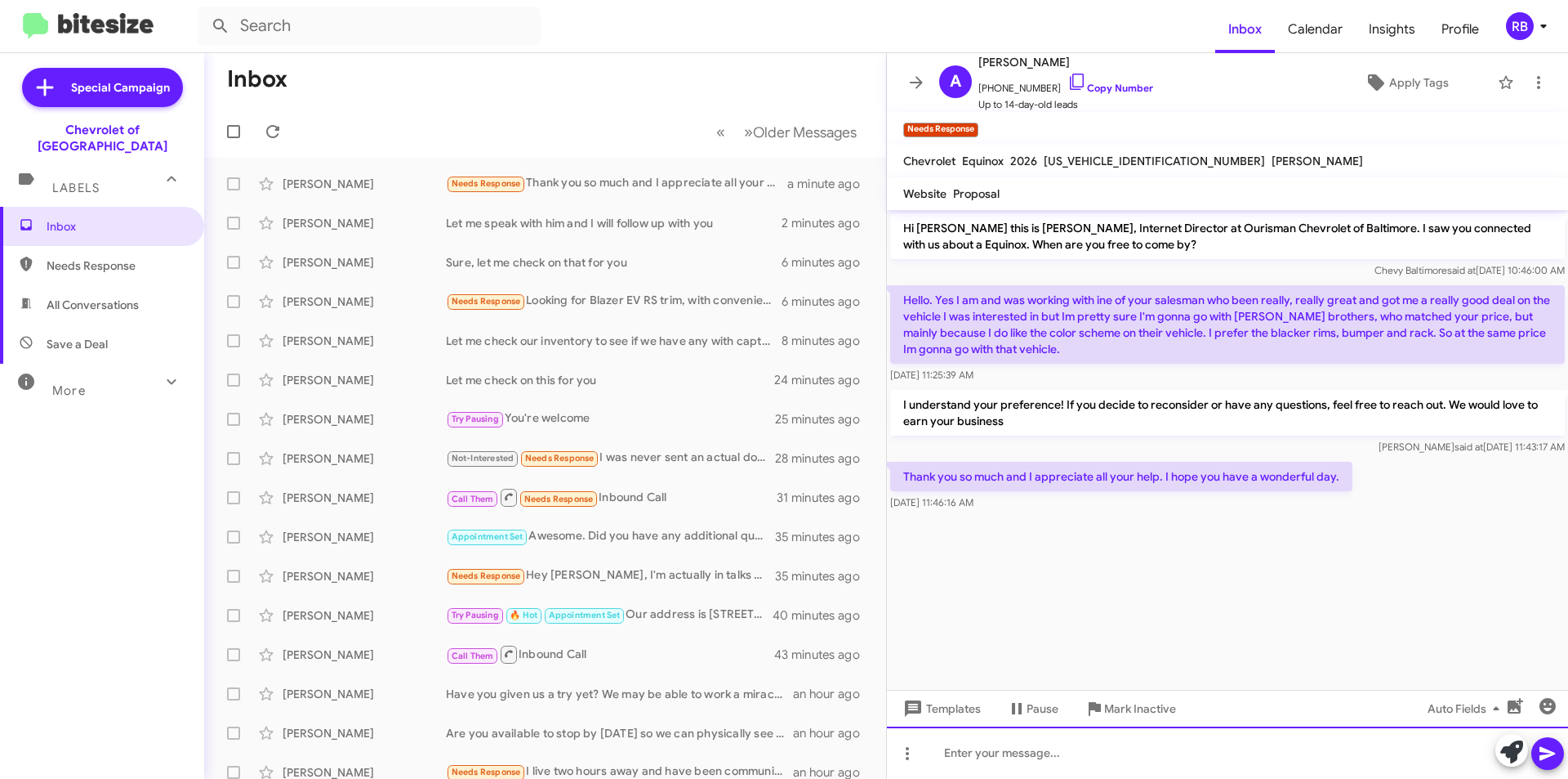
click at [991, 759] on div at bounding box center [1227, 752] width 681 height 52
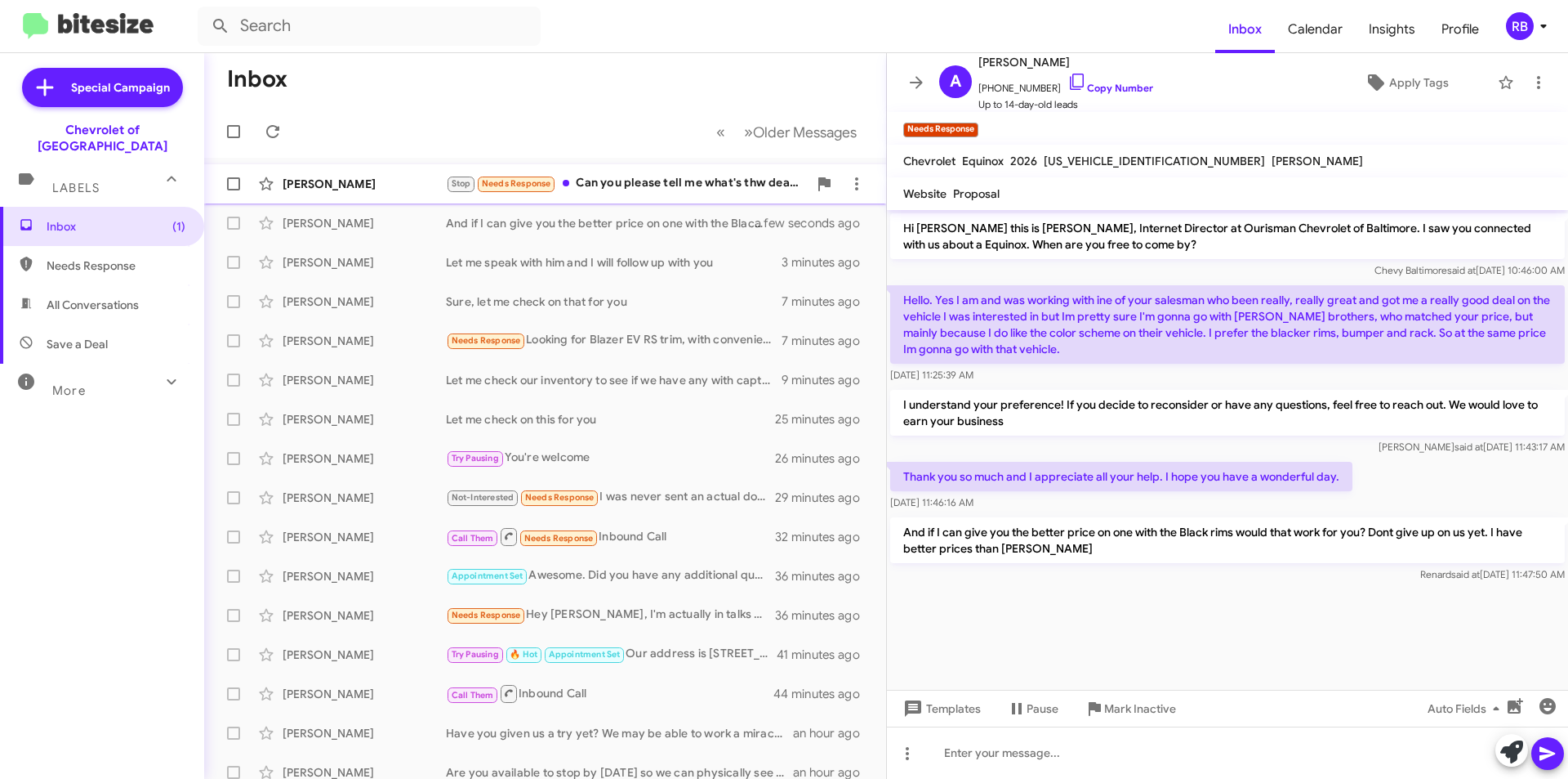
click at [664, 183] on div "Stop Needs Response Can you please tell me what's thw deal with my app" at bounding box center [626, 183] width 362 height 19
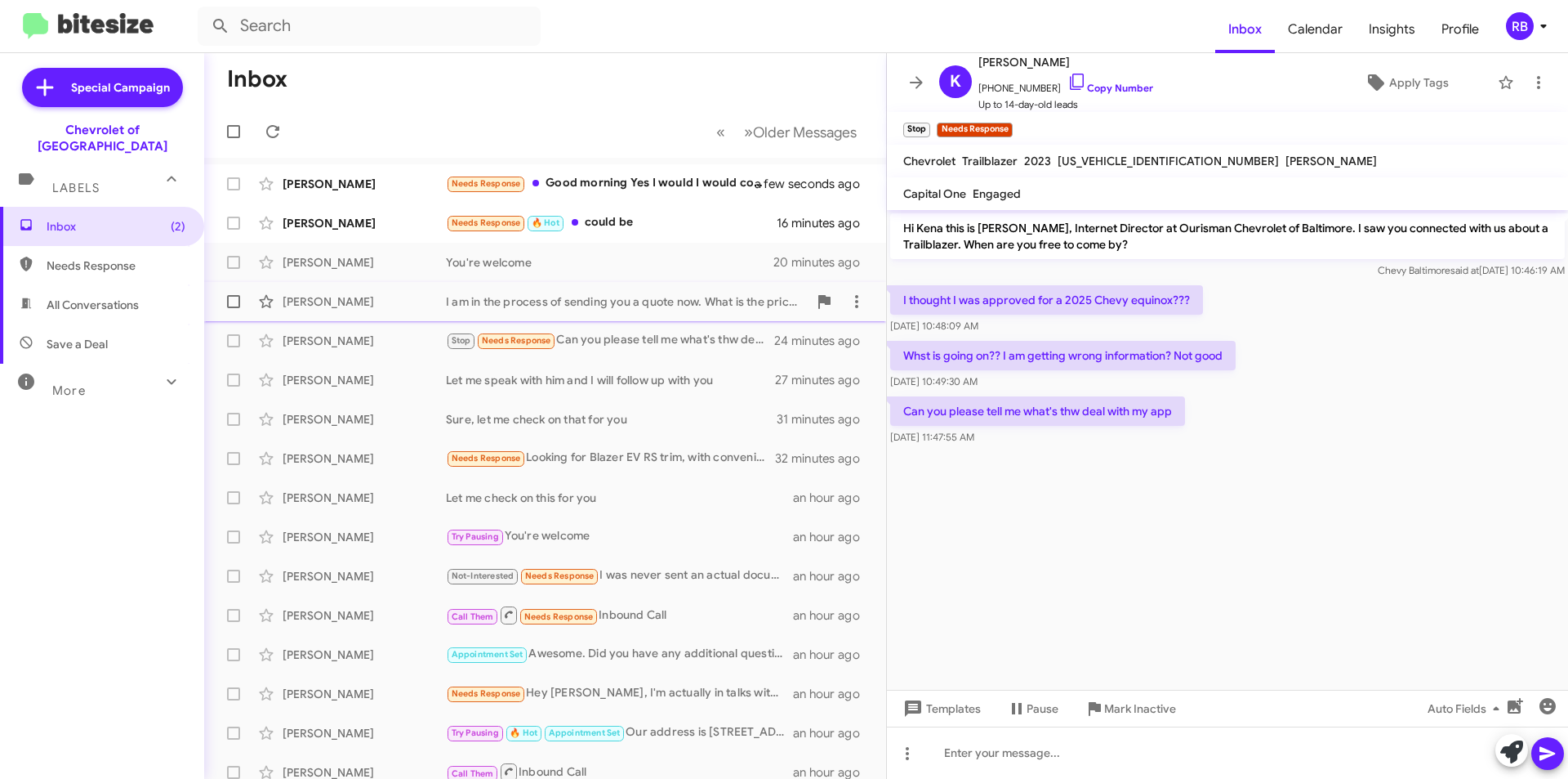
click at [679, 309] on div "I am in the process of sending you a quote now. What is the price they have so …" at bounding box center [626, 301] width 362 height 16
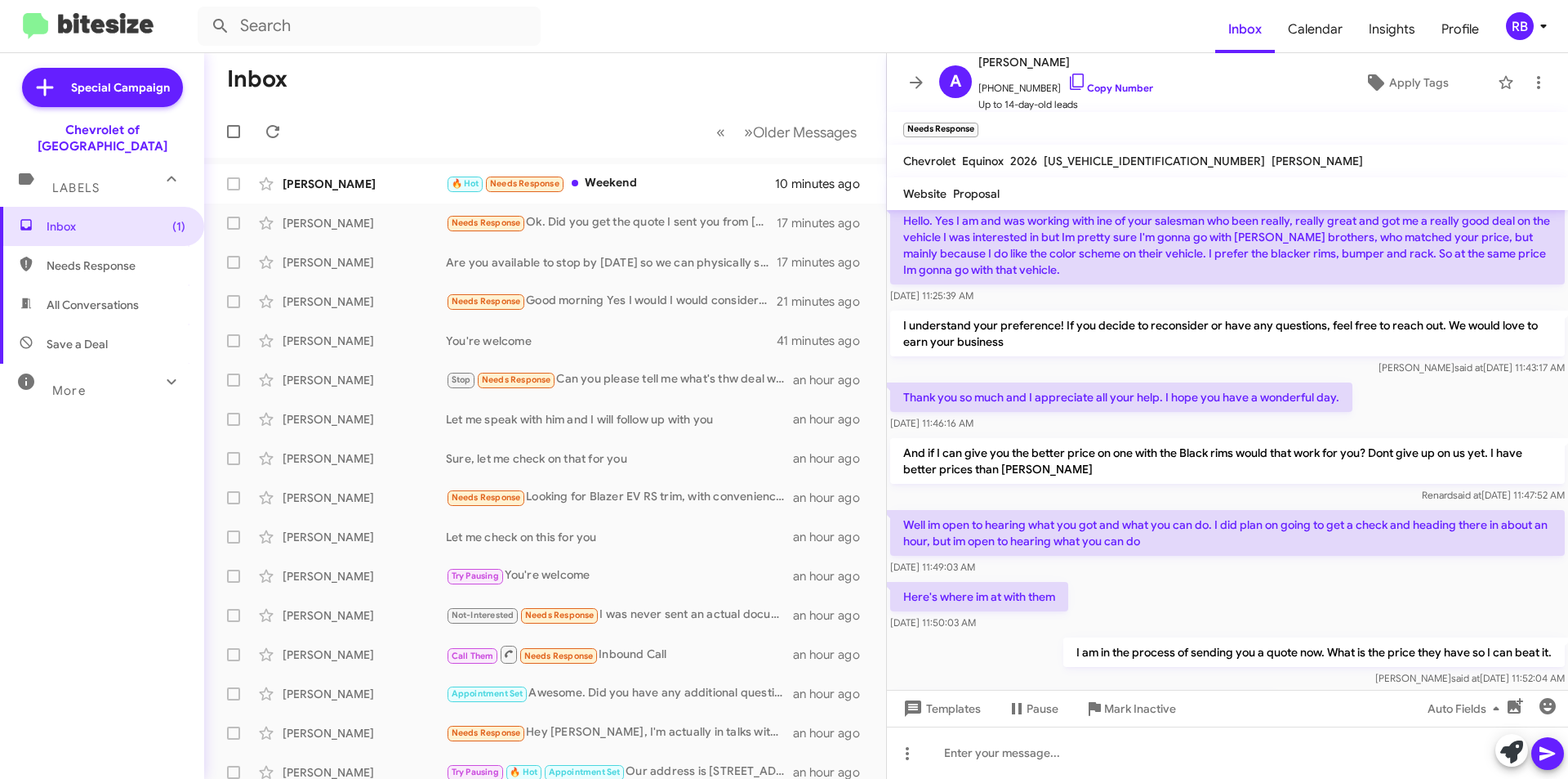
scroll to position [172, 0]
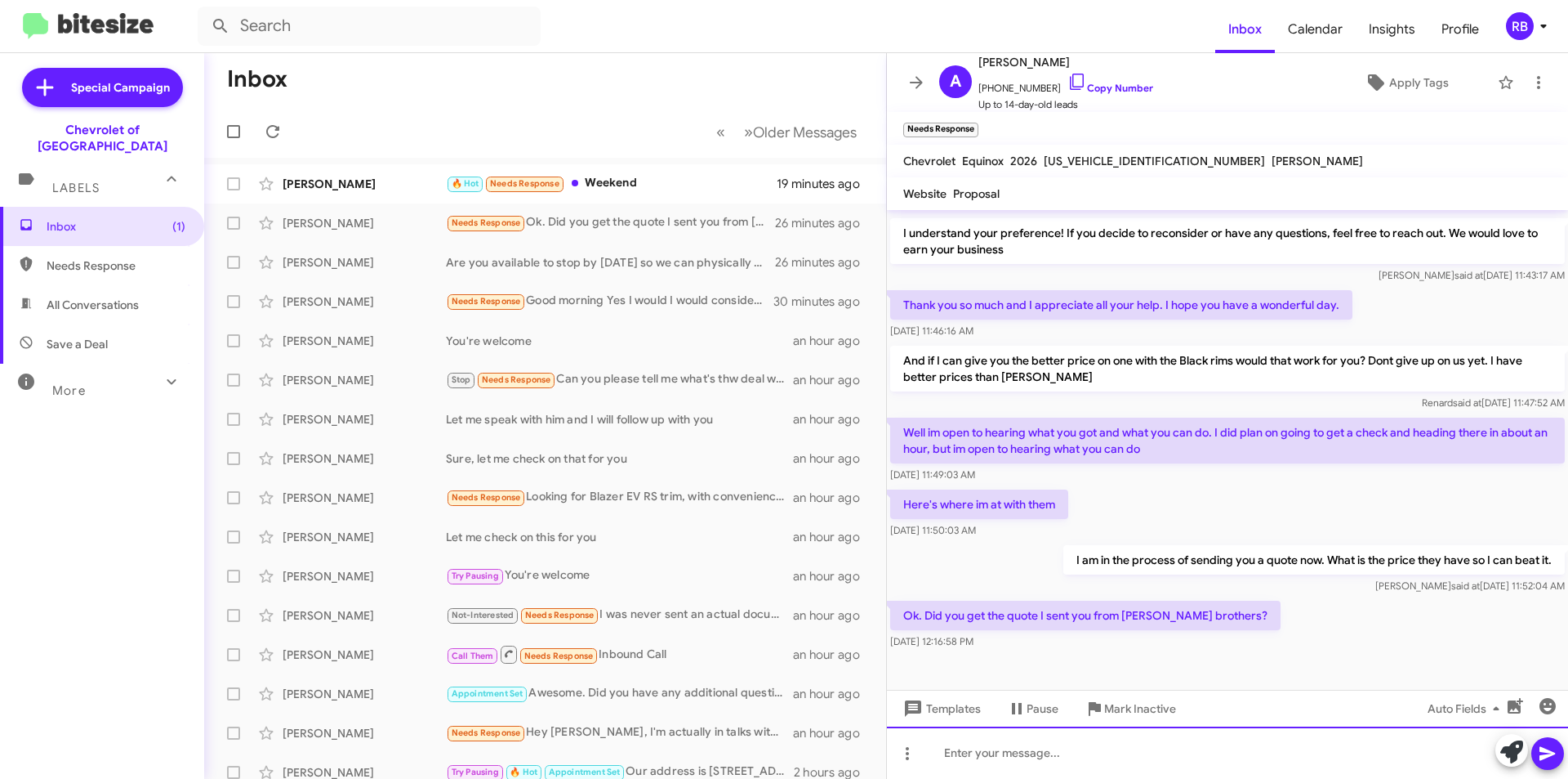
click at [955, 757] on div at bounding box center [1227, 752] width 681 height 52
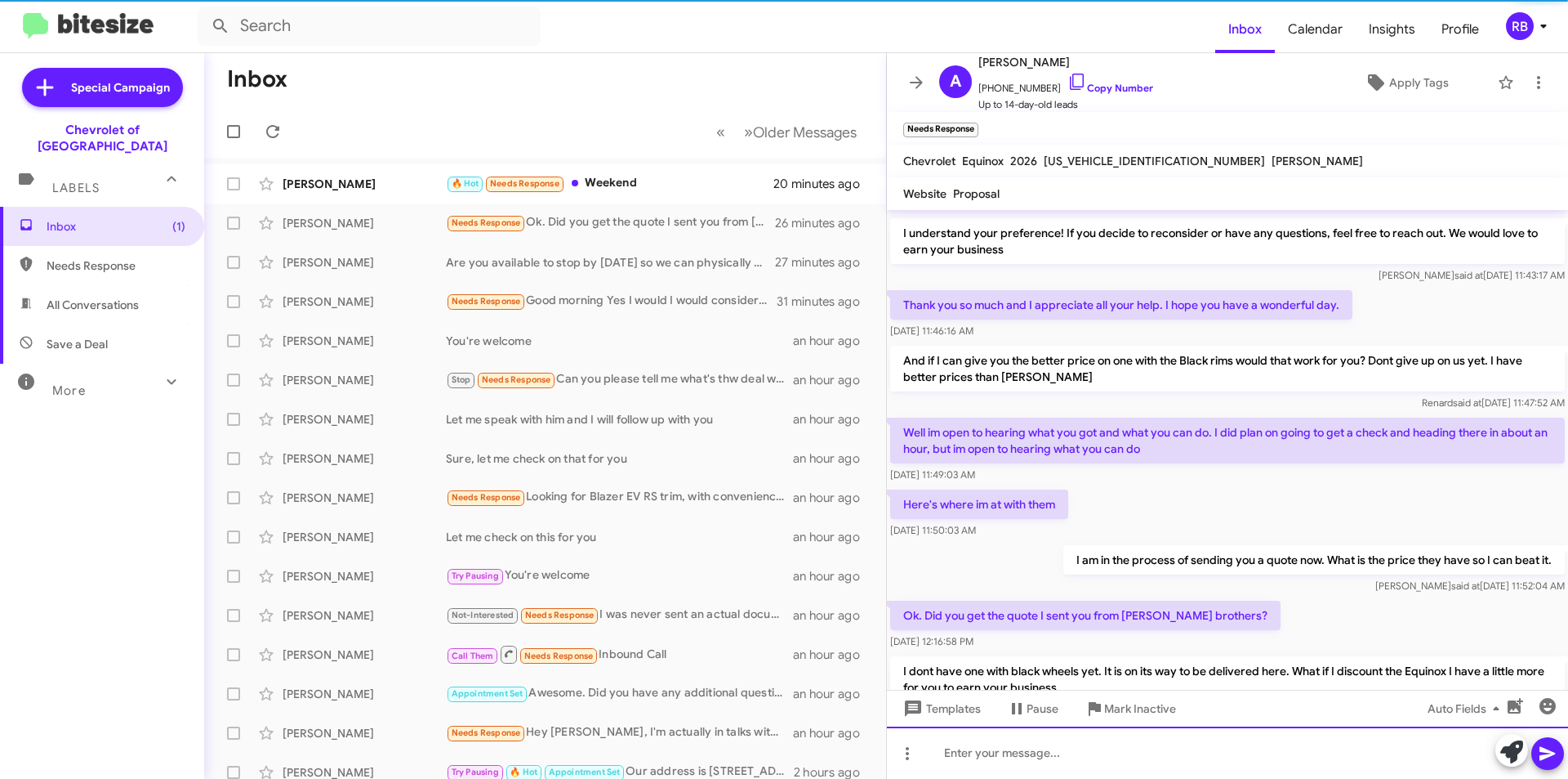
scroll to position [0, 0]
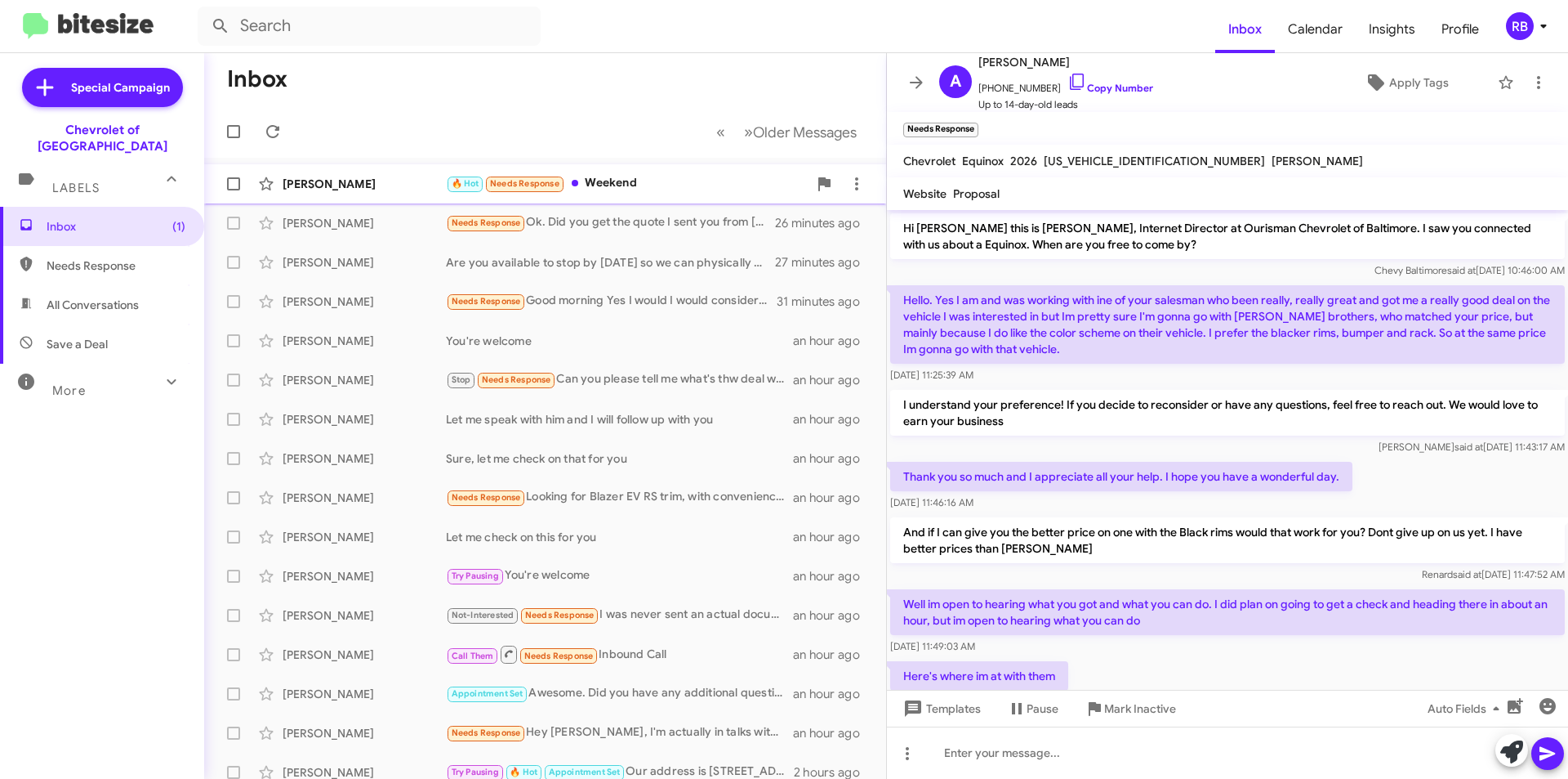
click at [678, 179] on div "🔥 Hot Needs Response Weekend" at bounding box center [626, 183] width 362 height 19
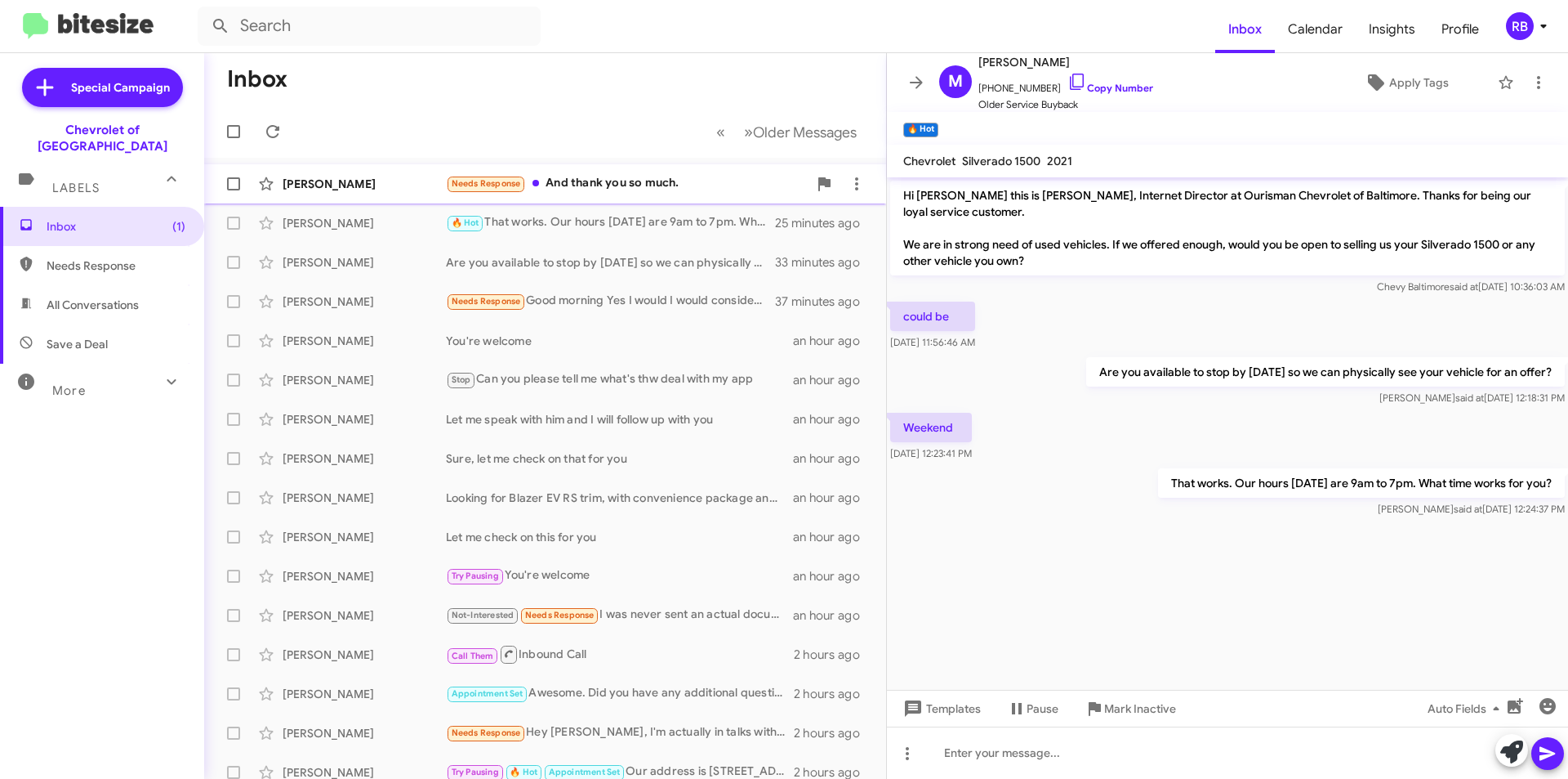
click at [628, 177] on div "Needs Response And thank you so much." at bounding box center [626, 183] width 362 height 19
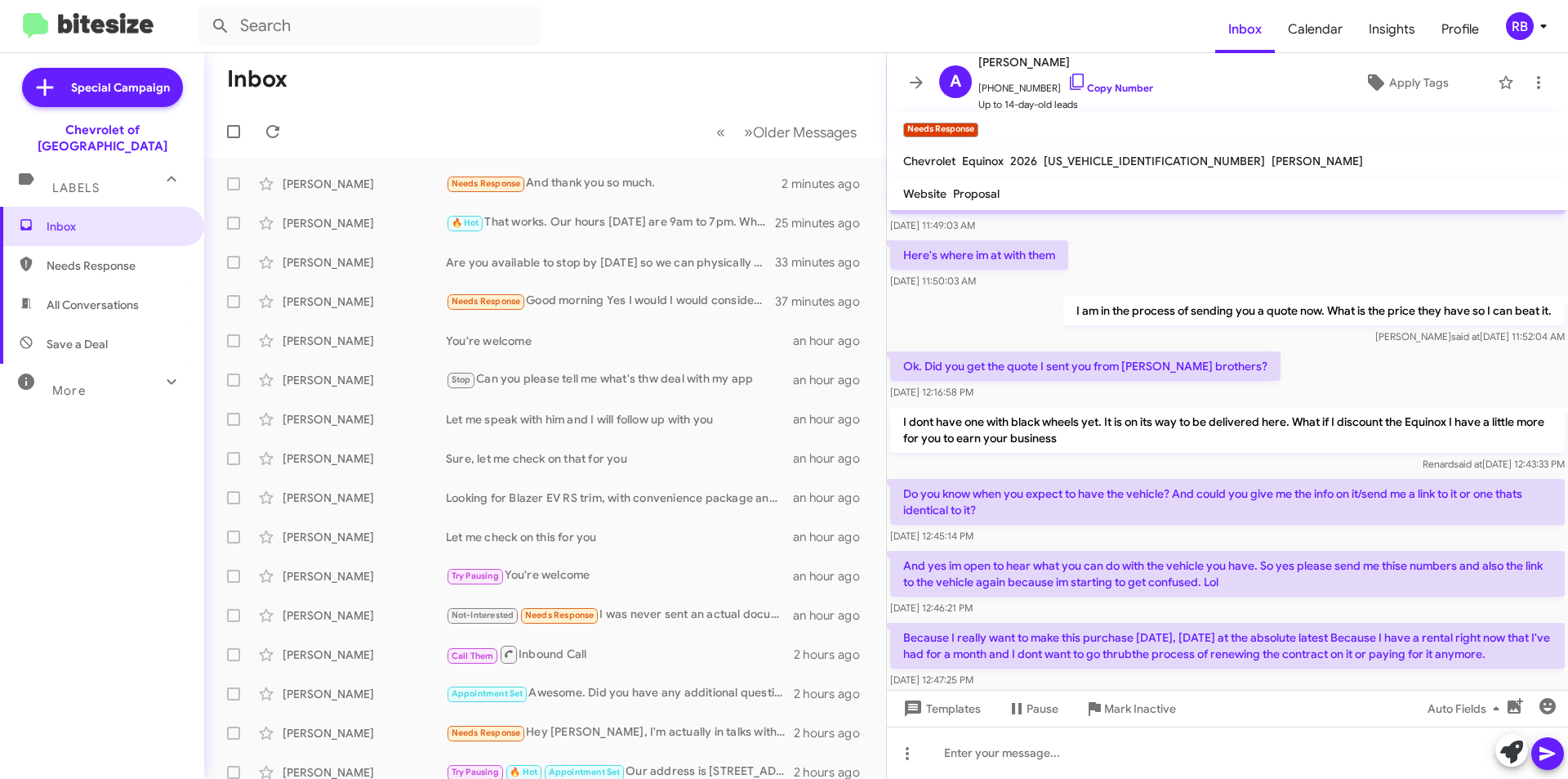
scroll to position [502, 0]
